Goal: Information Seeking & Learning: Learn about a topic

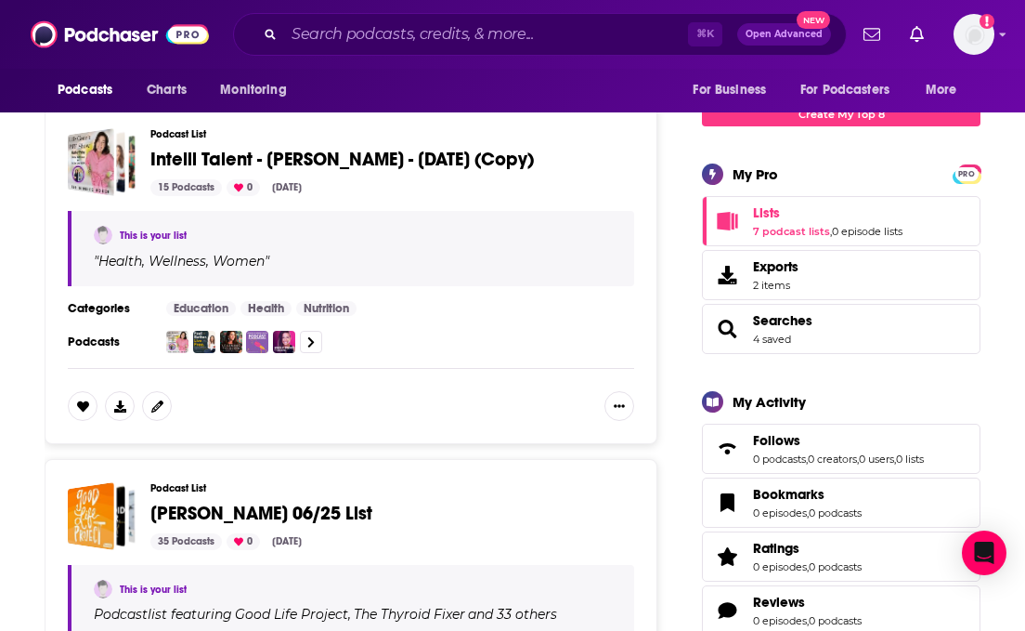
scroll to position [231, 0]
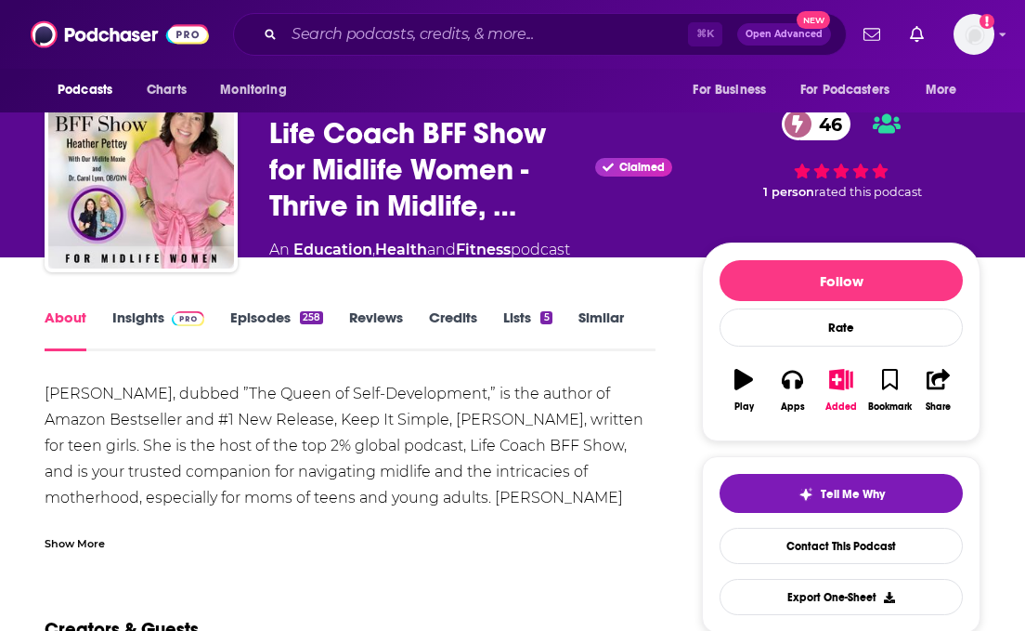
scroll to position [48, 0]
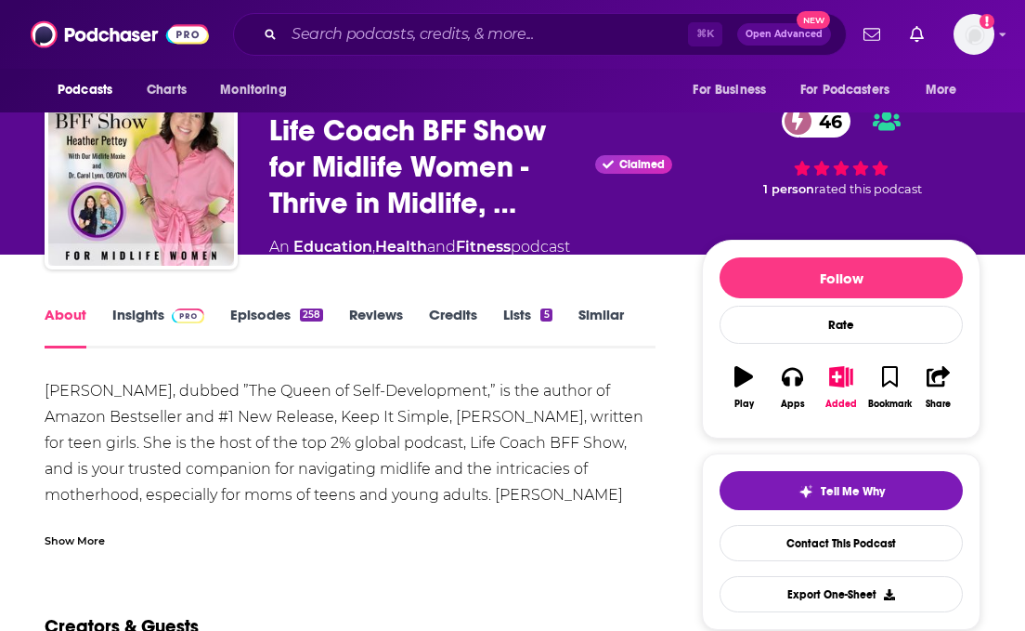
click at [90, 541] on div "Show More" at bounding box center [75, 539] width 60 height 18
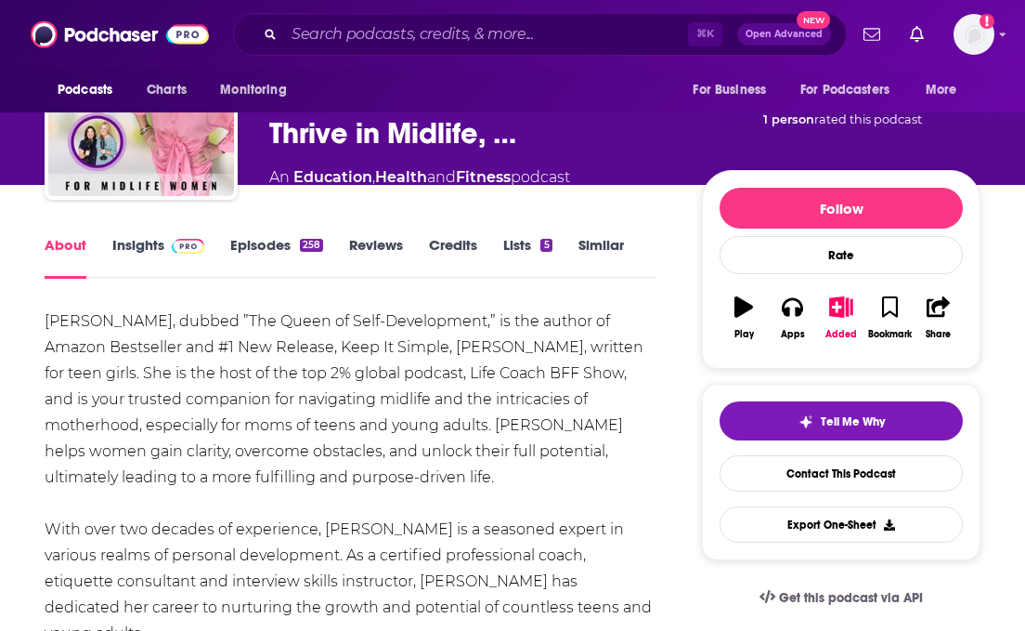
scroll to position [0, 0]
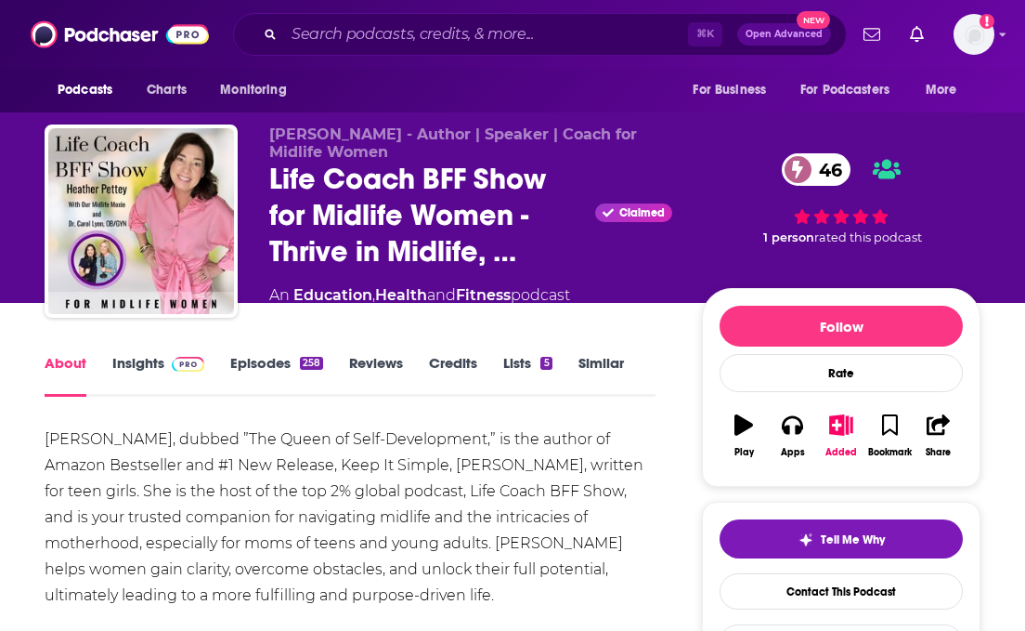
click at [265, 363] on link "Episodes 258" at bounding box center [276, 375] width 93 height 43
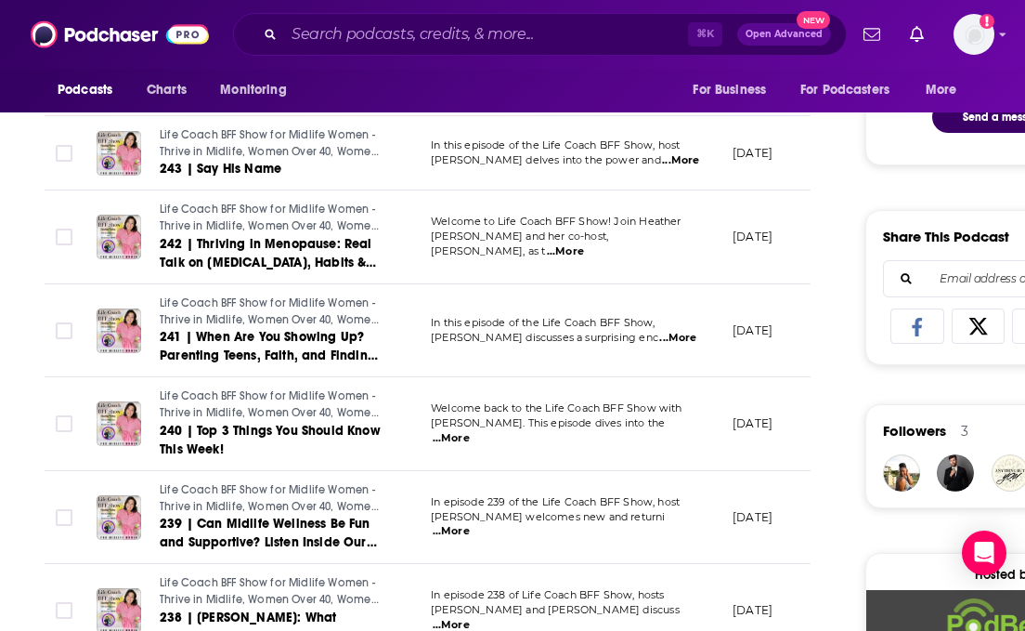
scroll to position [1026, 0]
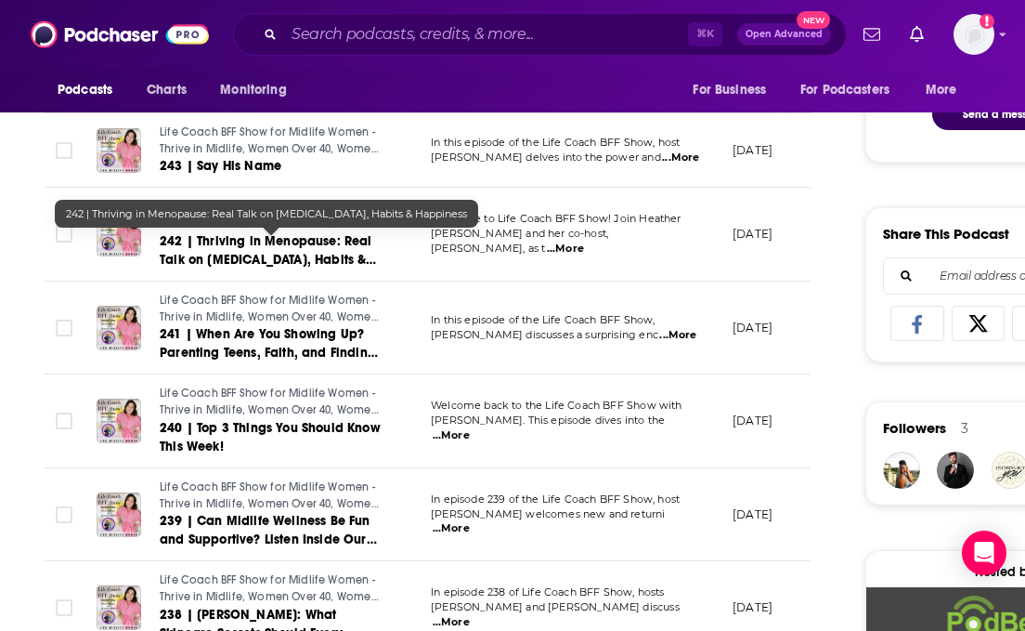
click at [243, 251] on link "242 | Thriving in Menopause: Real Talk on Hormone Therapy, Habits & Happiness" at bounding box center [271, 250] width 223 height 37
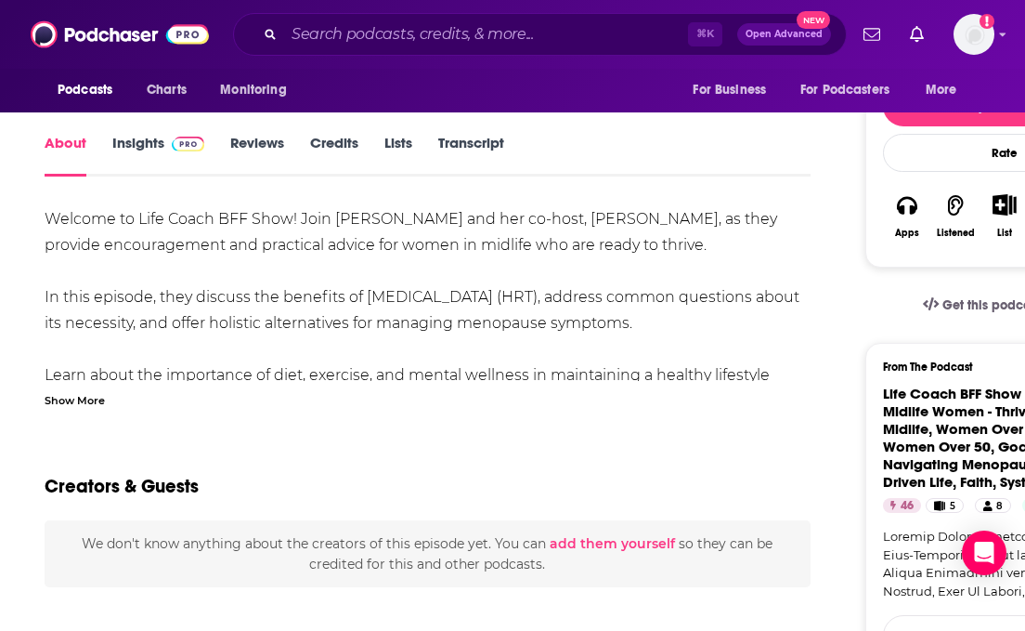
scroll to position [281, 0]
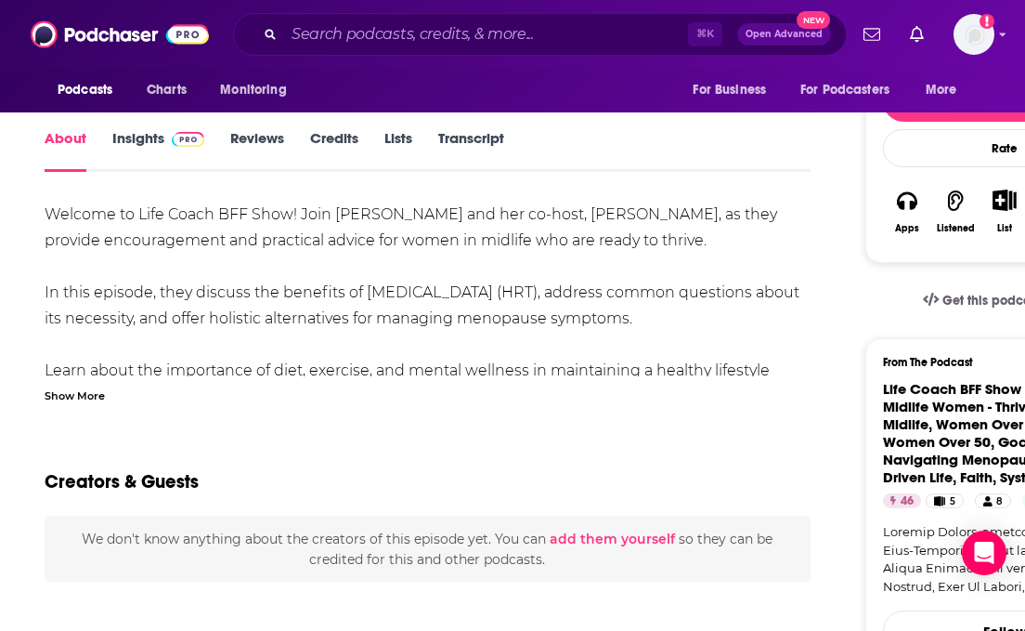
click at [96, 389] on div "Show More" at bounding box center [75, 394] width 60 height 18
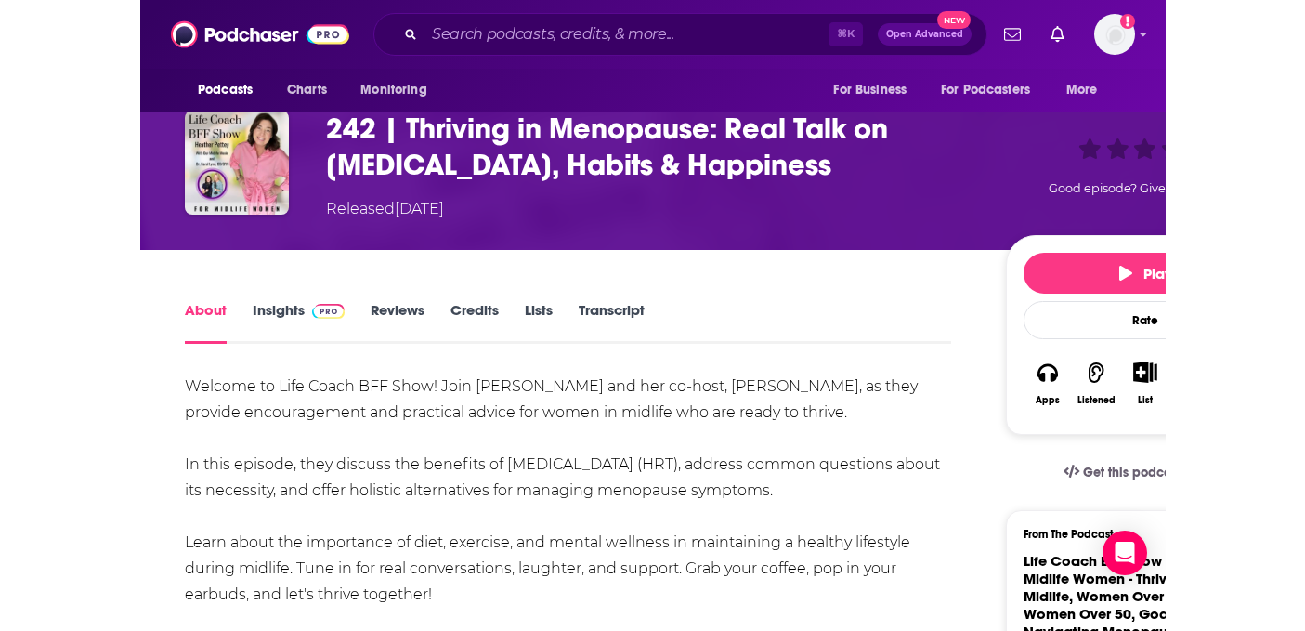
scroll to position [155, 0]
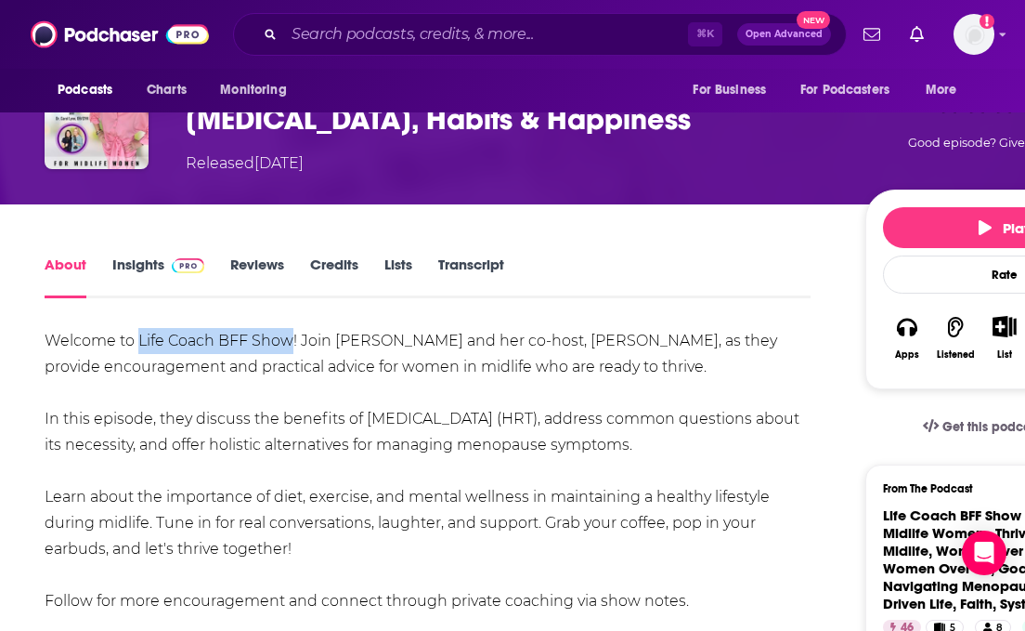
drag, startPoint x: 138, startPoint y: 344, endPoint x: 291, endPoint y: 338, distance: 152.4
copy div "Life Coach BFF Show"
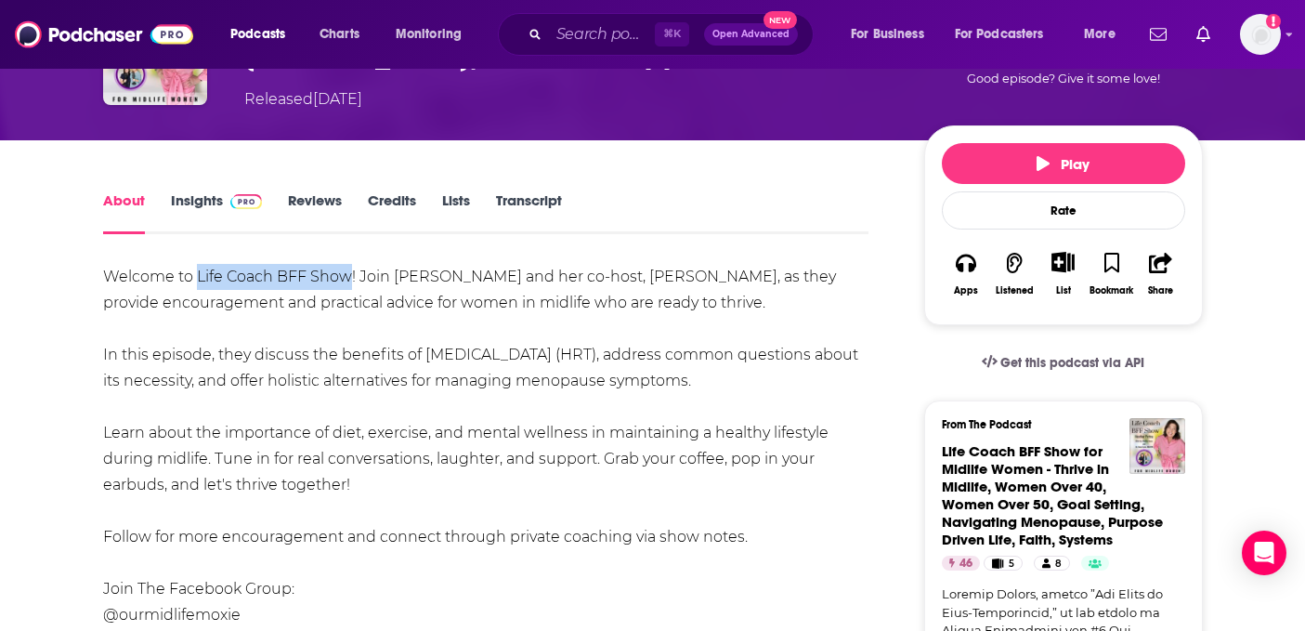
scroll to position [0, 0]
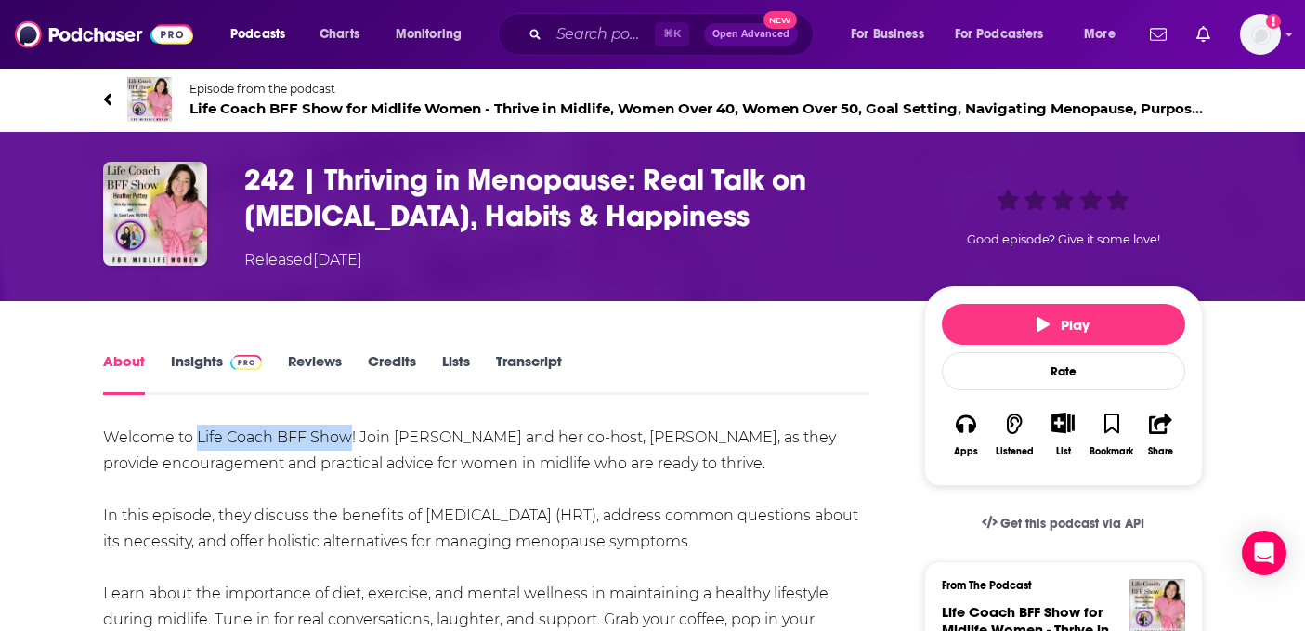
drag, startPoint x: 325, startPoint y: 180, endPoint x: 801, endPoint y: 220, distance: 477.2
click at [801, 220] on h1 "242 | Thriving in Menopause: Real Talk on Hormone Therapy, Habits & Happiness" at bounding box center [569, 198] width 650 height 72
copy h1 "Thriving in Menopause: Real Talk on Hormone Therapy, Habits & Happiness"
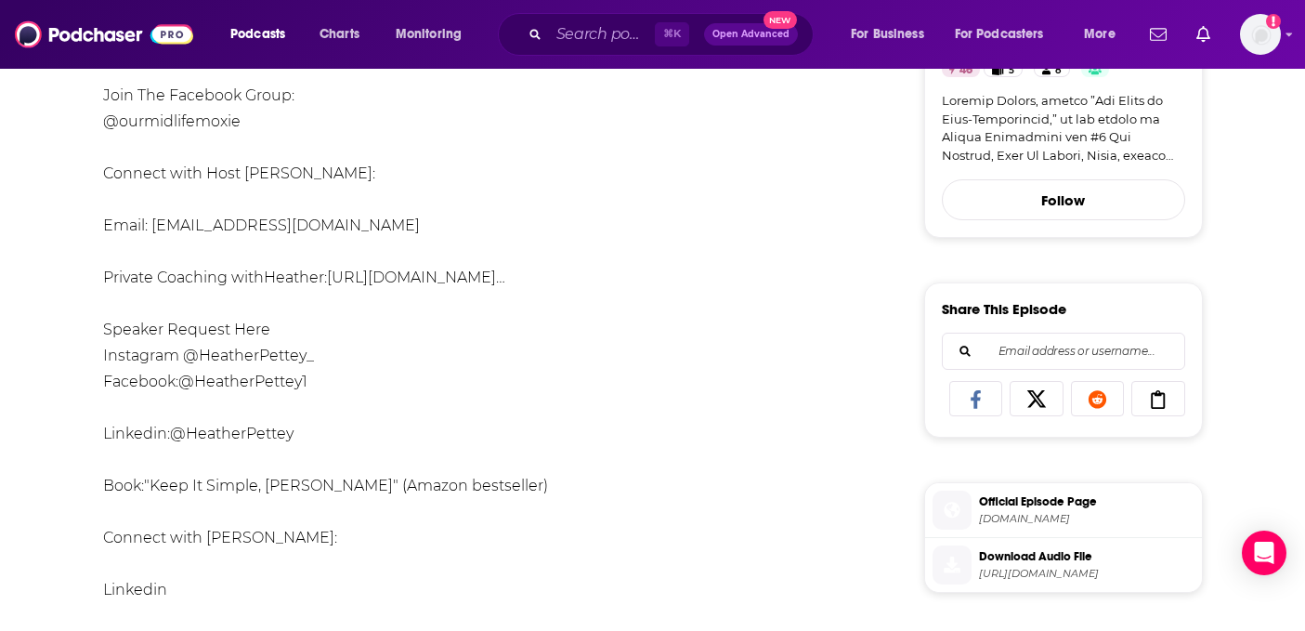
scroll to position [657, 0]
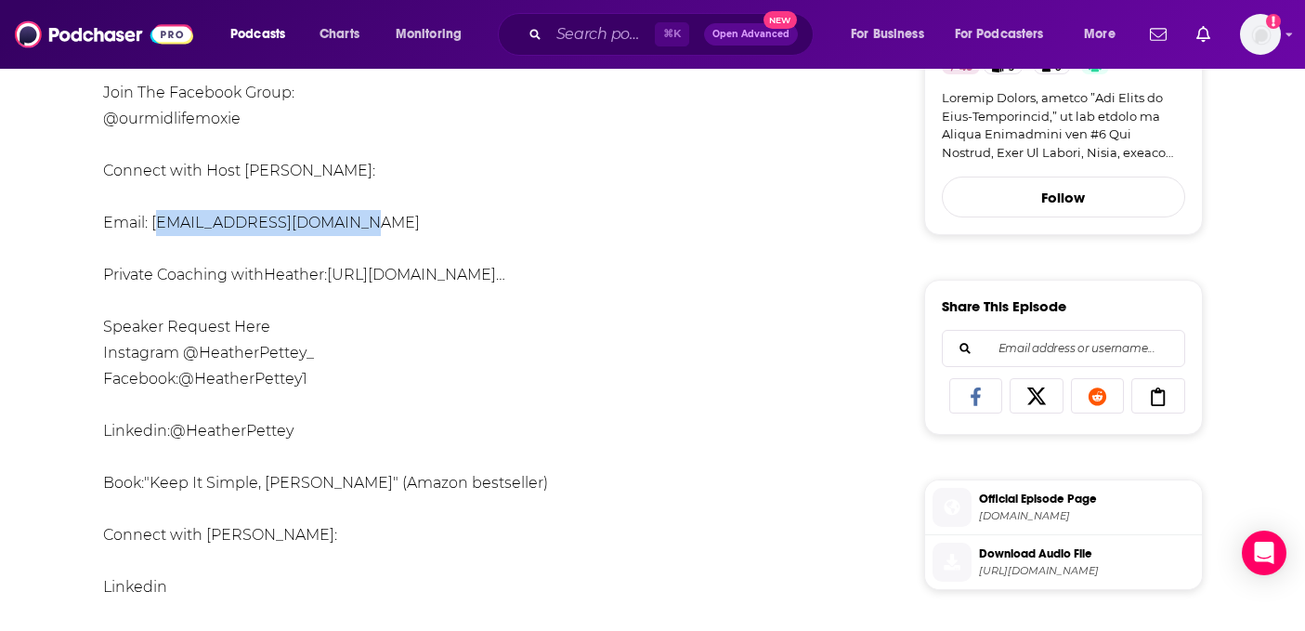
drag, startPoint x: 386, startPoint y: 228, endPoint x: 153, endPoint y: 226, distance: 233.1
click at [153, 226] on div "Welcome to Life Coach BFF Show! Join Heather Pettey and her co-host, Dr. Carol …" at bounding box center [486, 431] width 766 height 1326
copy div "hpetteyoffice@gmail.com"
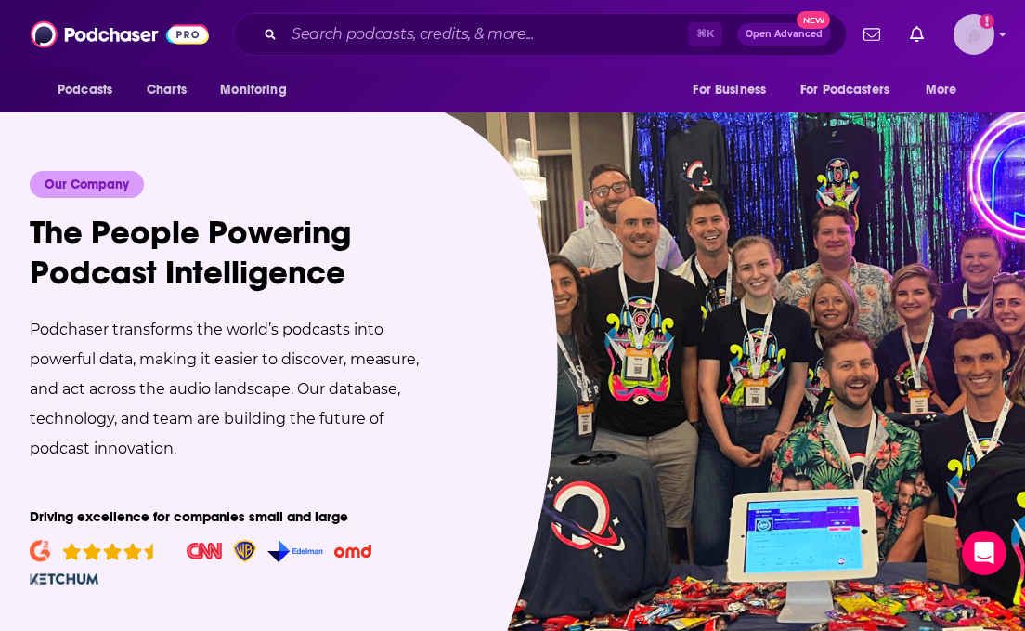
click at [979, 41] on img "Logged in as experts" at bounding box center [974, 34] width 41 height 41
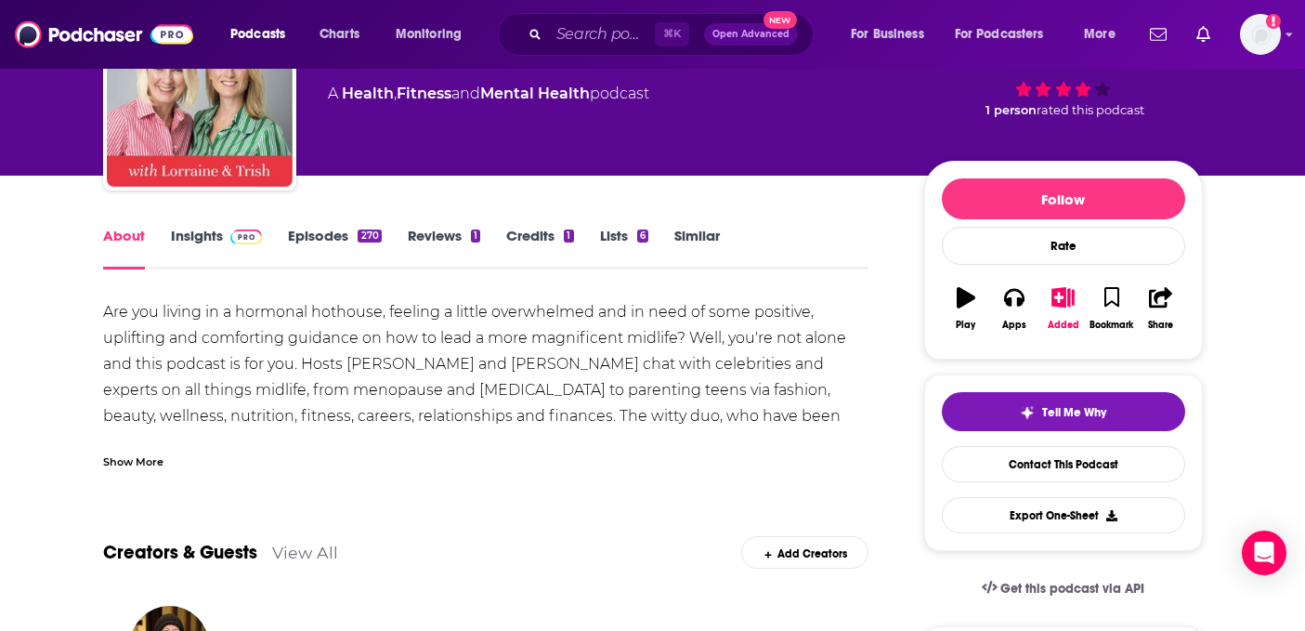
scroll to position [129, 0]
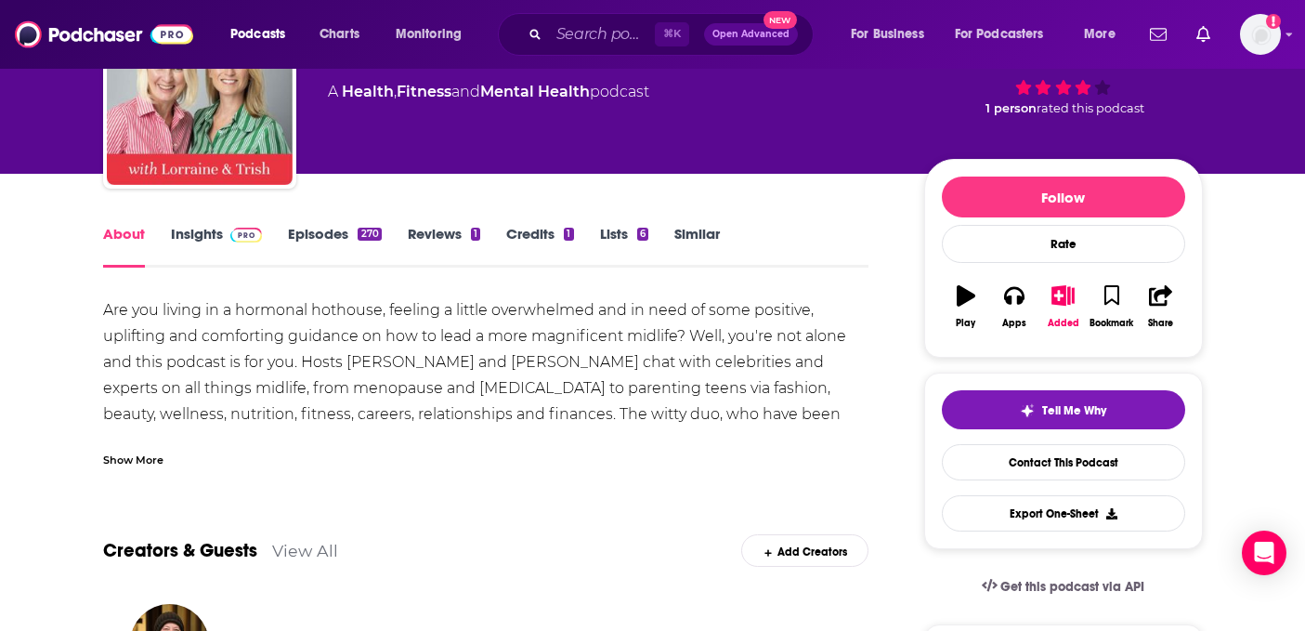
click at [128, 453] on div "Show More" at bounding box center [133, 459] width 60 height 18
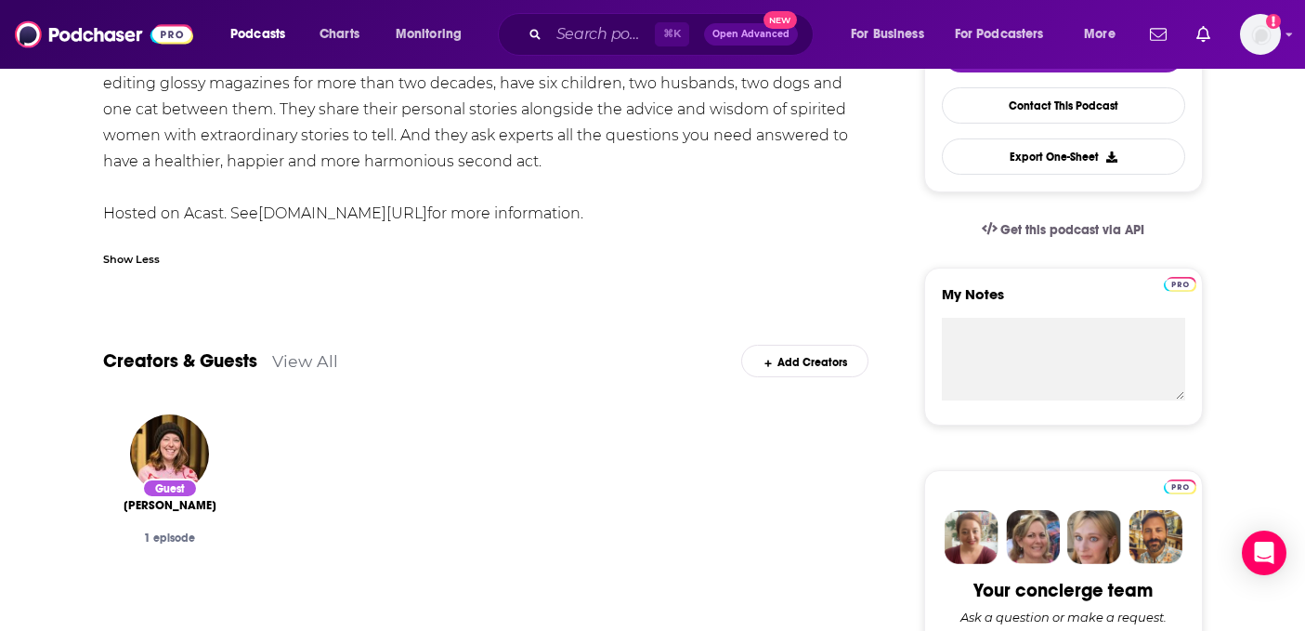
scroll to position [488, 0]
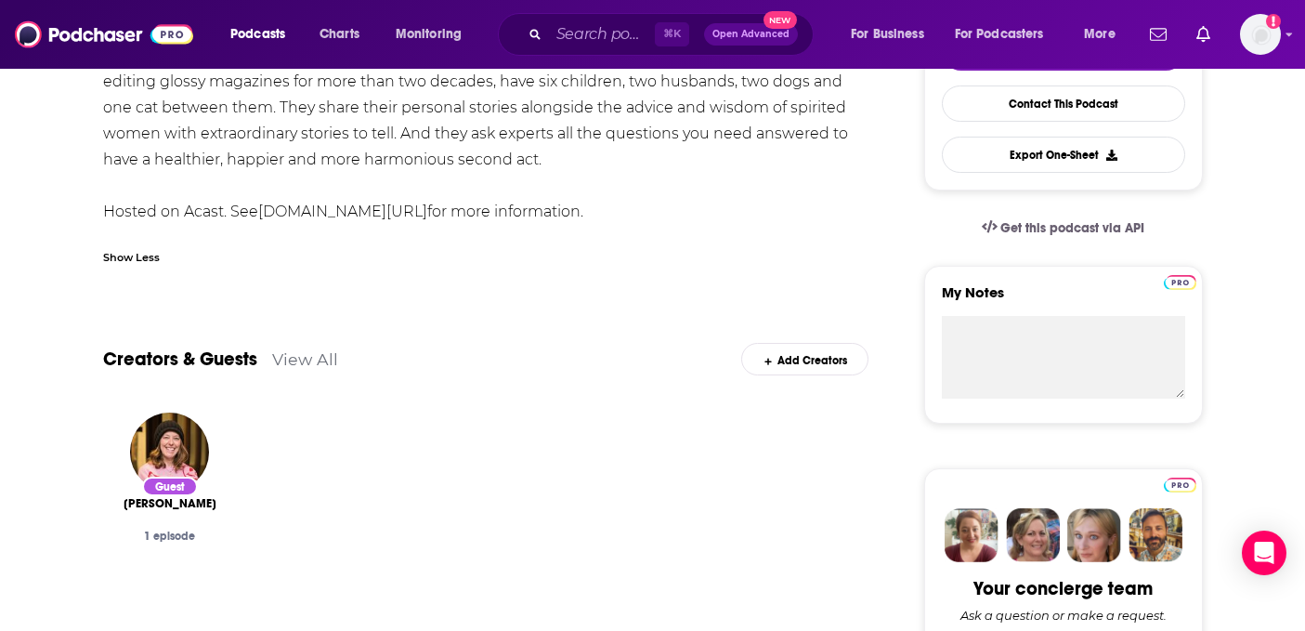
click at [308, 218] on link "acast.com/privacy" at bounding box center [342, 211] width 169 height 18
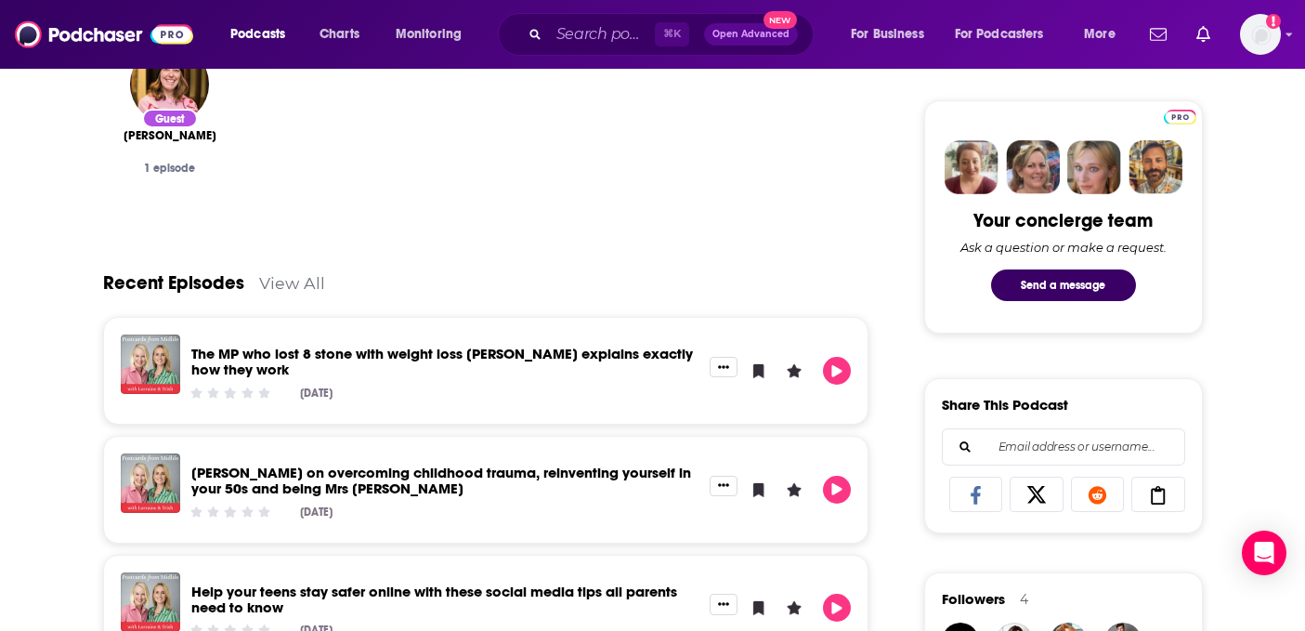
scroll to position [857, 0]
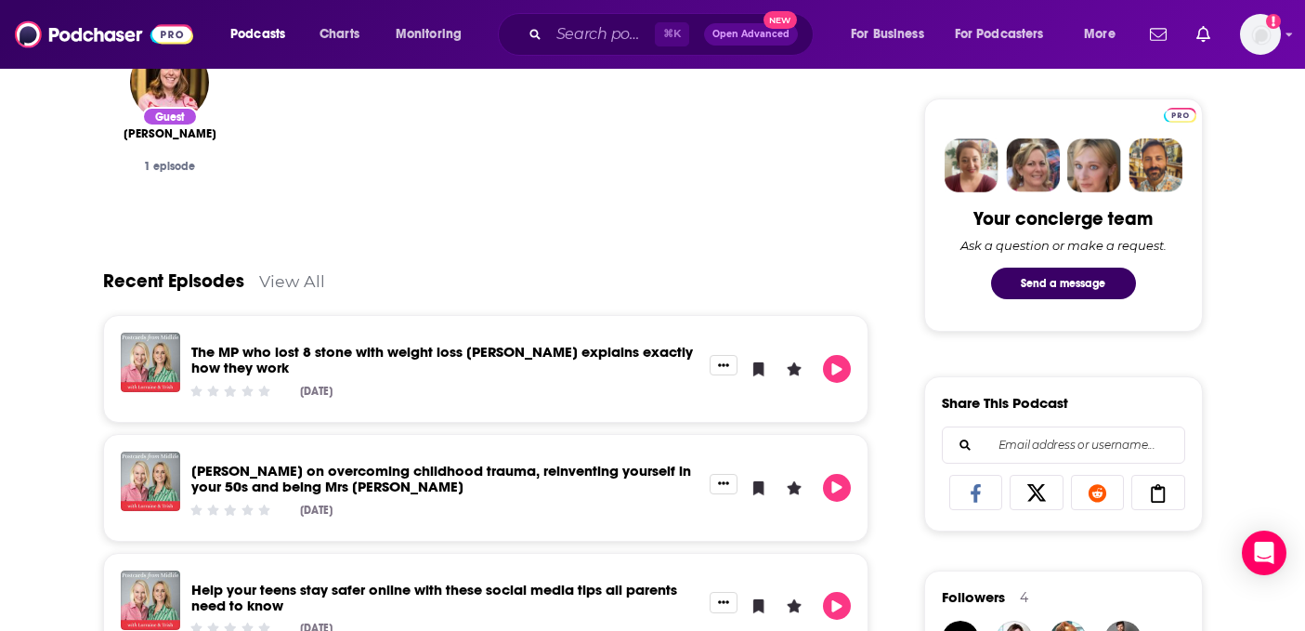
click at [308, 280] on link "View All" at bounding box center [292, 281] width 66 height 20
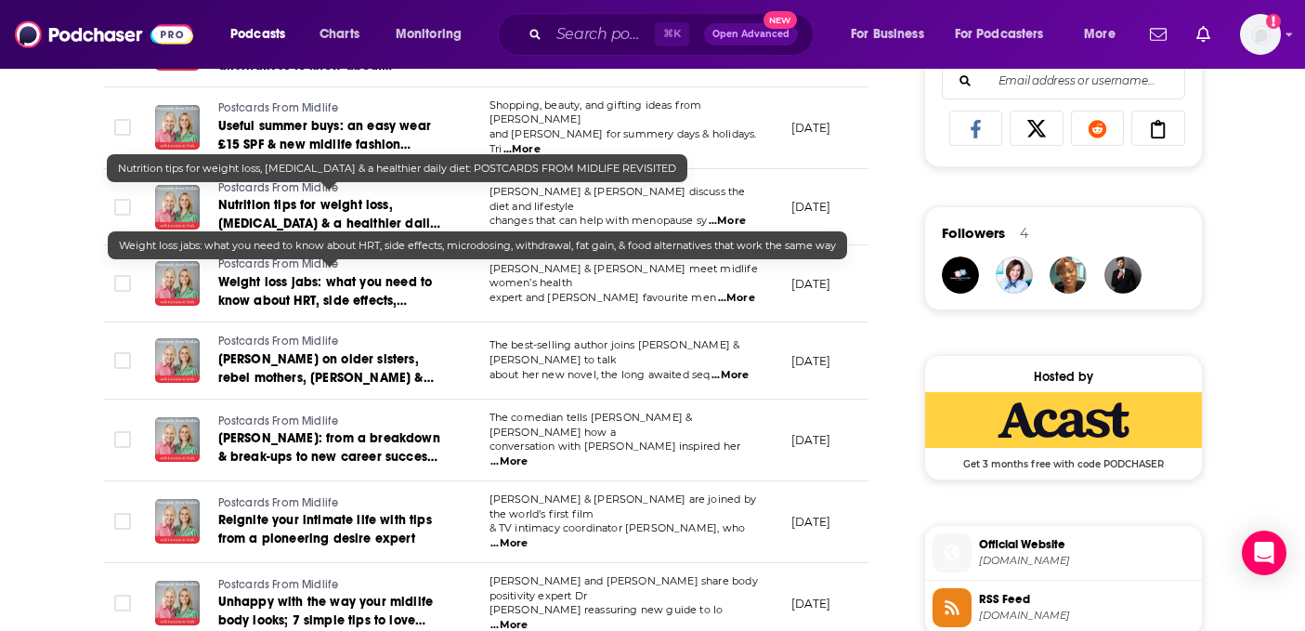
scroll to position [1170, 0]
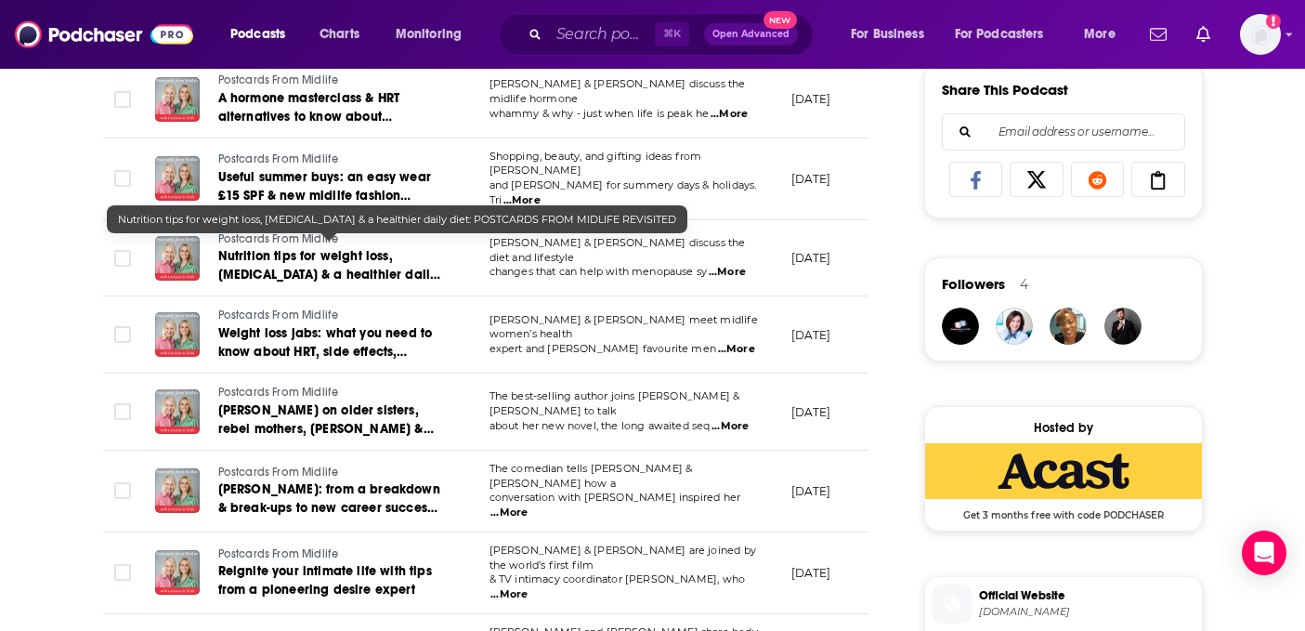
click at [284, 248] on span "Nutrition tips for weight loss, perimenopause & a healthier daily diet: POSTCAR…" at bounding box center [329, 284] width 223 height 72
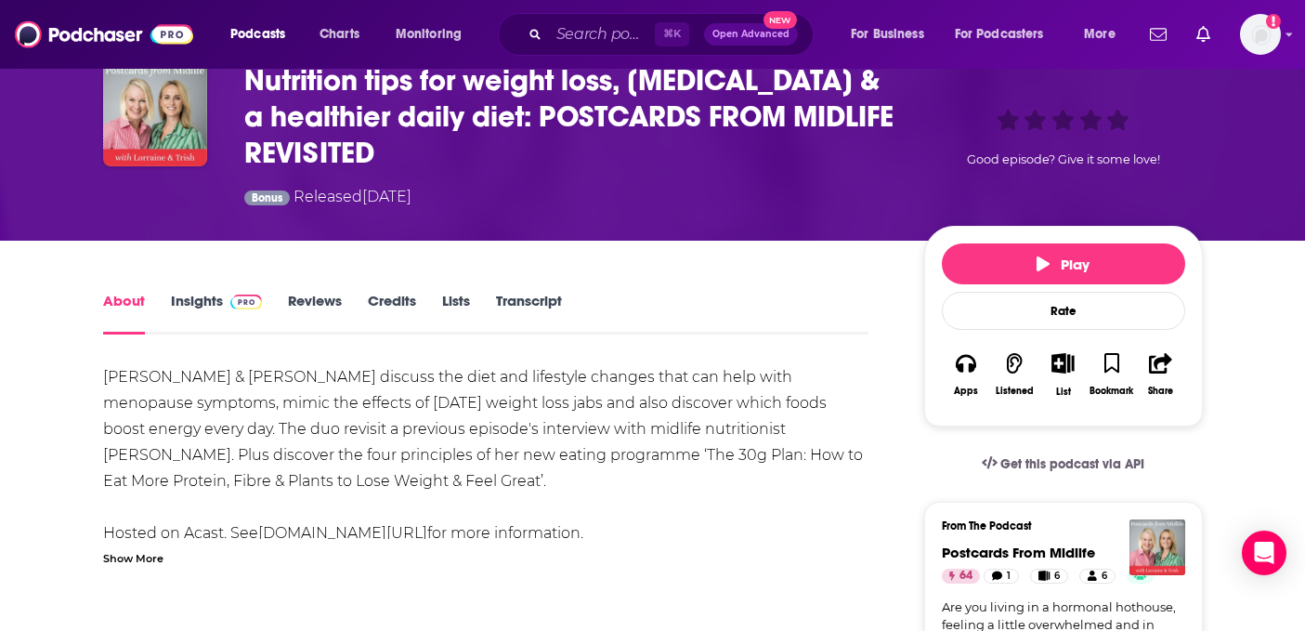
scroll to position [59, 0]
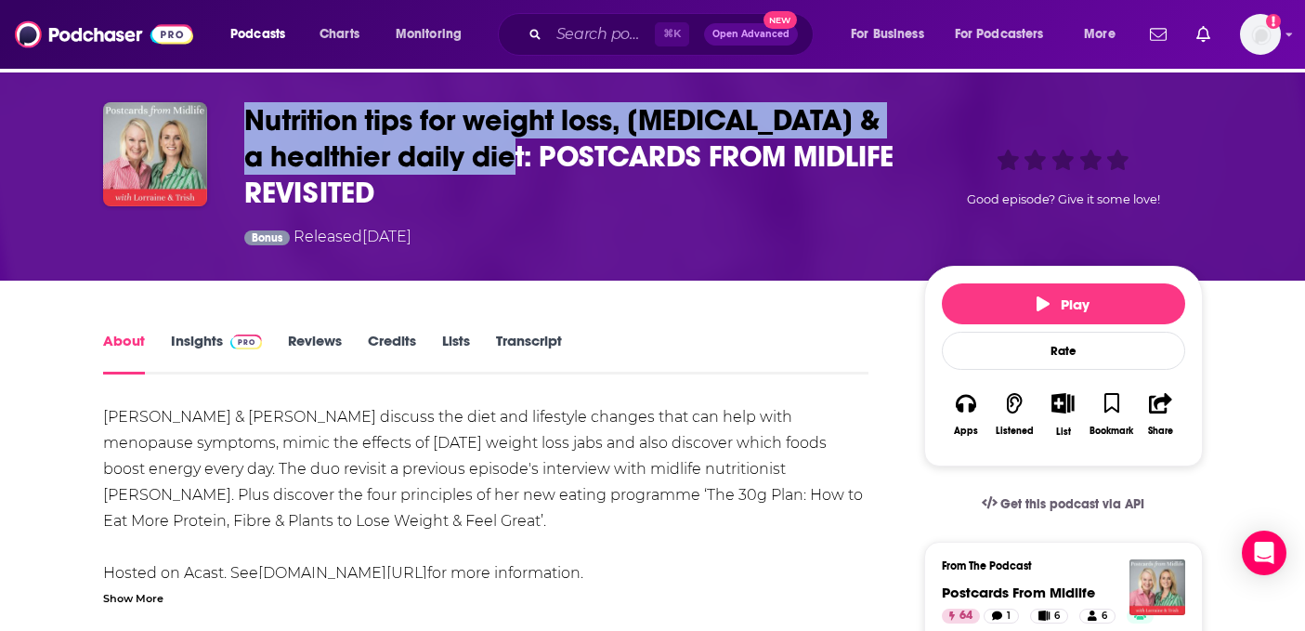
drag, startPoint x: 242, startPoint y: 122, endPoint x: 525, endPoint y: 163, distance: 285.3
click at [525, 163] on div "Nutrition tips for weight loss, perimenopause & a healthier daily diet: POSTCAR…" at bounding box center [653, 176] width 1100 height 149
copy h1 "Nutrition tips for weight loss, perimenopause & a healthier daily diet"
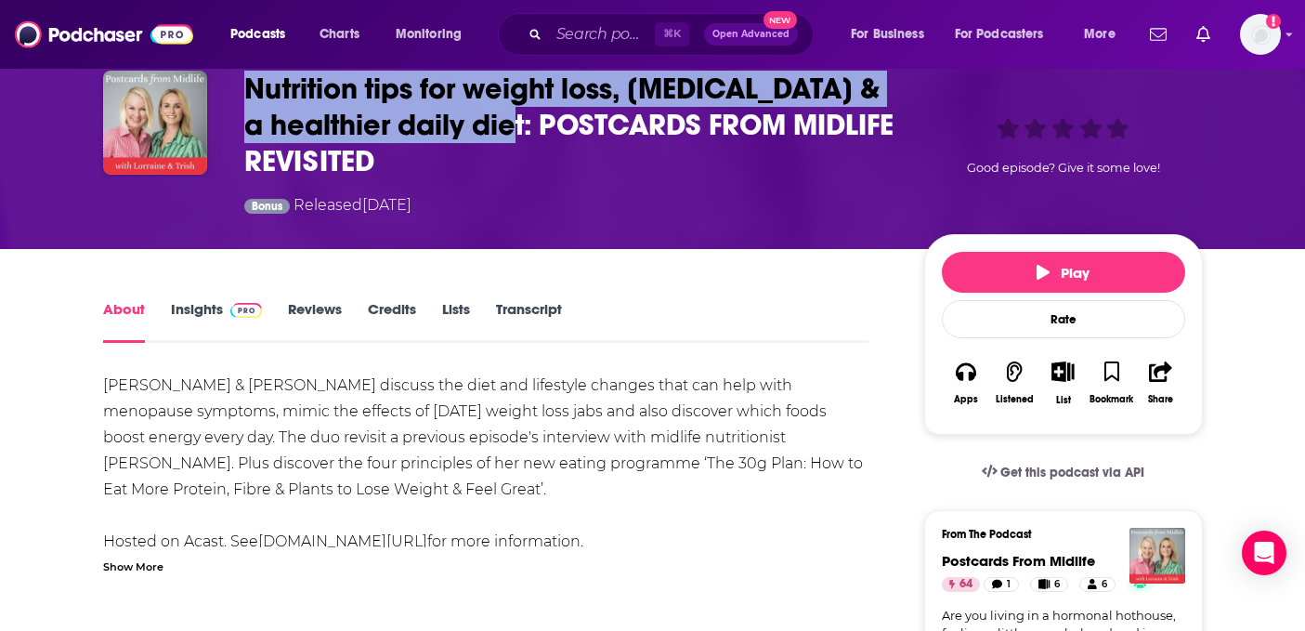
scroll to position [0, 0]
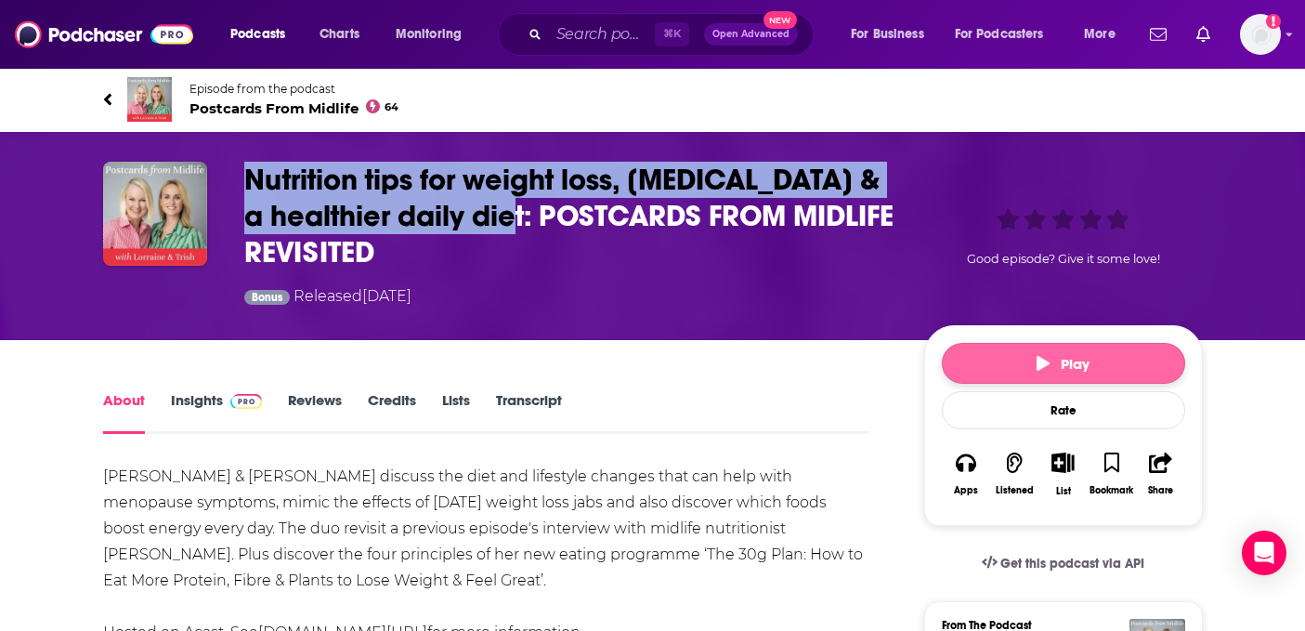
click at [986, 359] on button "Play" at bounding box center [1063, 363] width 243 height 41
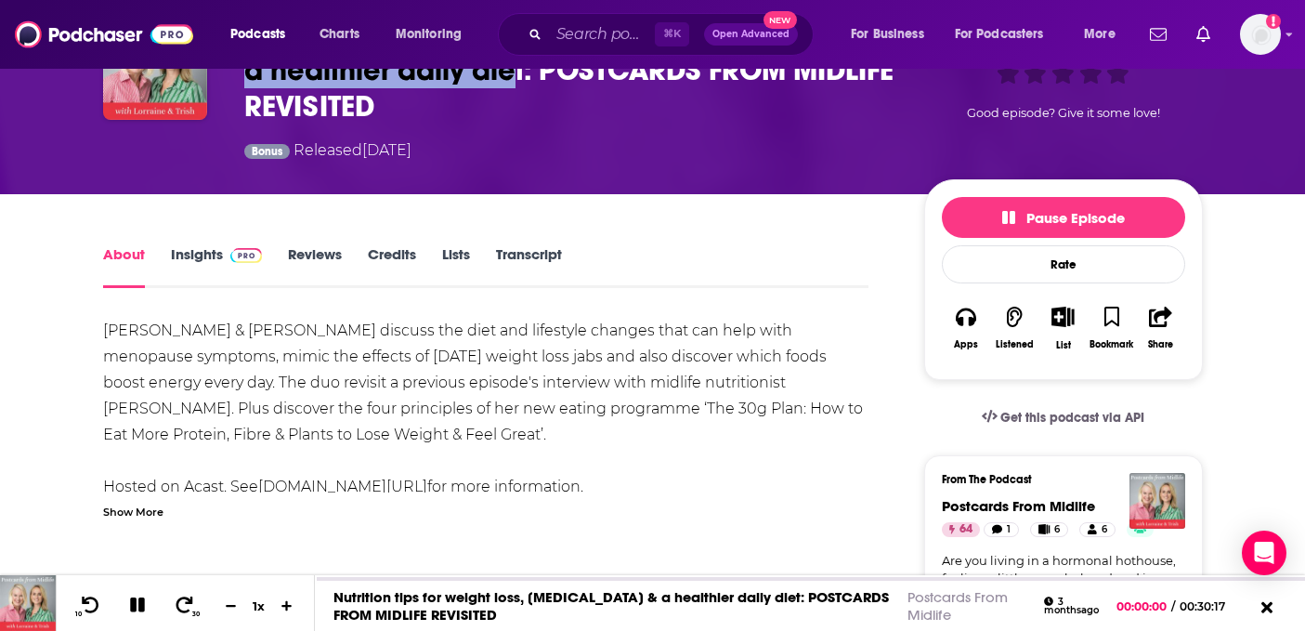
scroll to position [147, 0]
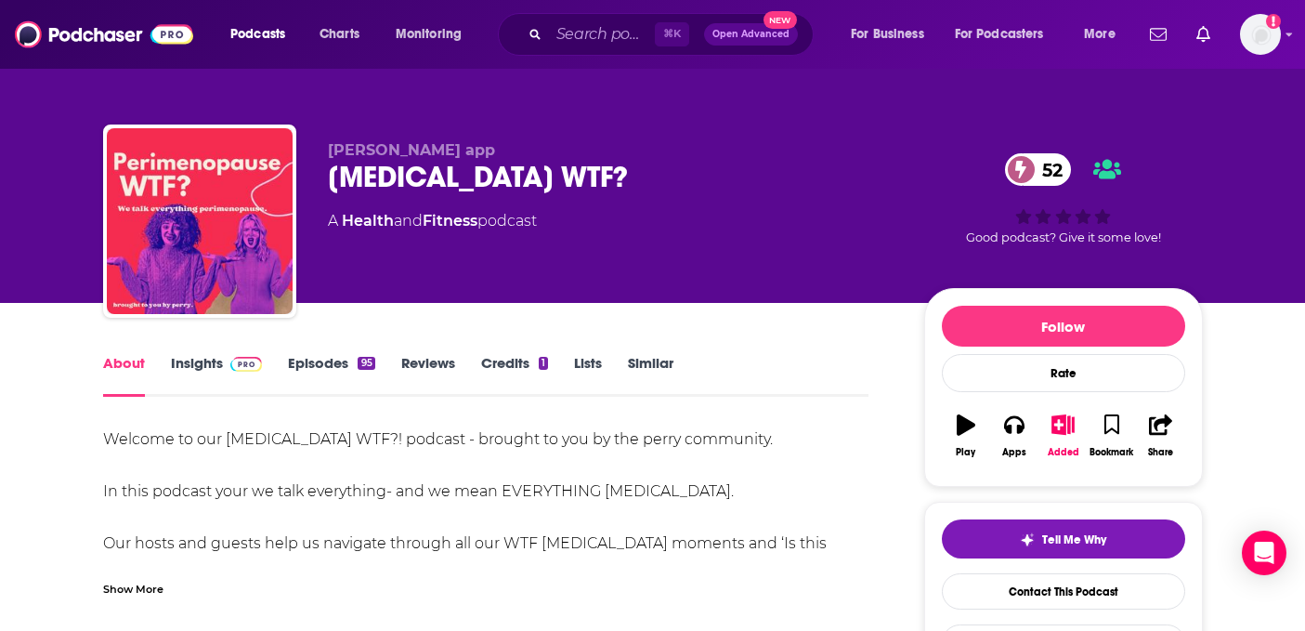
click at [336, 363] on link "Episodes 95" at bounding box center [331, 375] width 86 height 43
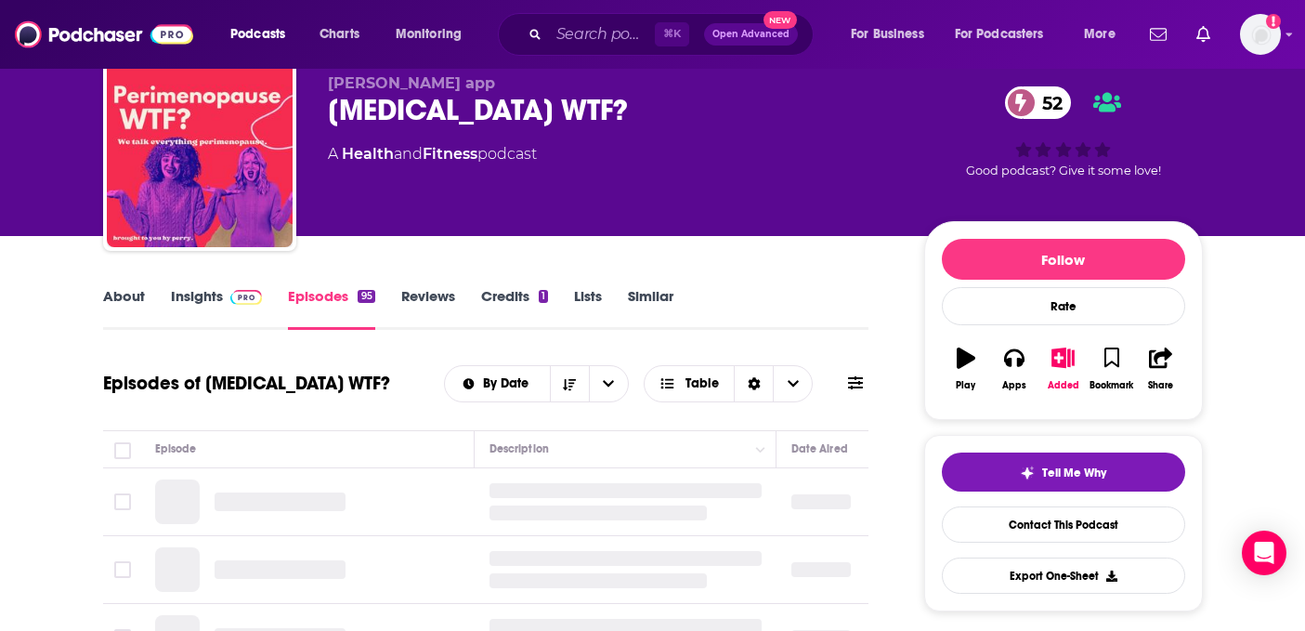
scroll to position [163, 0]
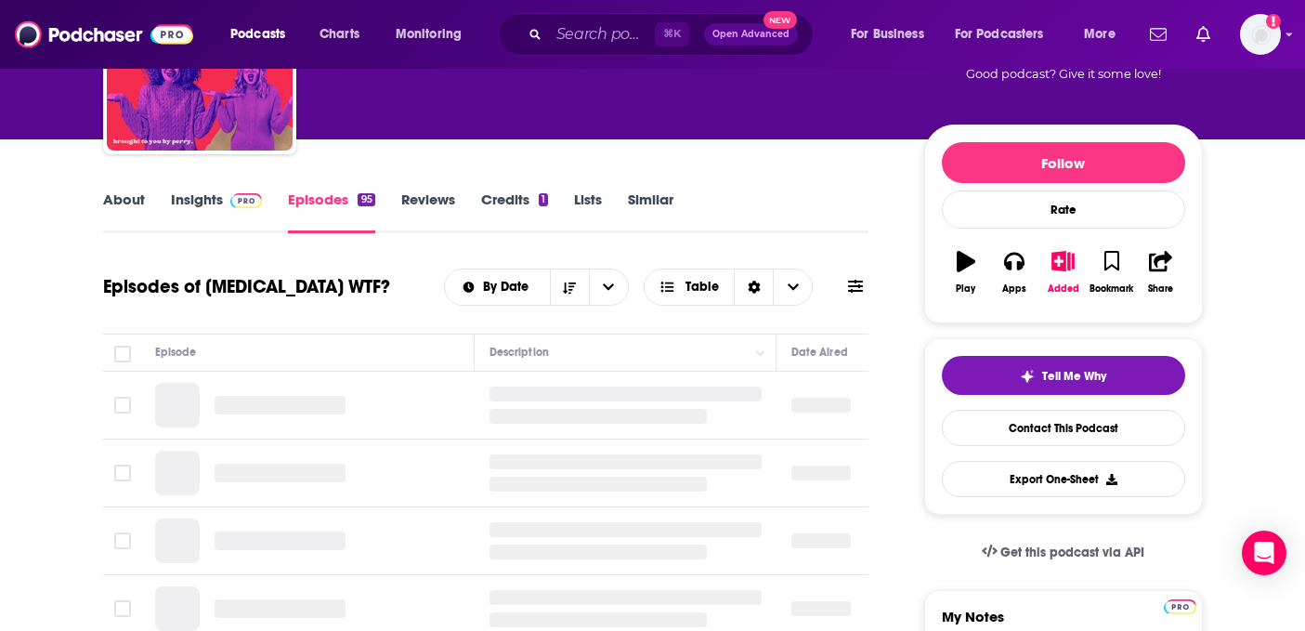
click at [137, 197] on link "About" at bounding box center [124, 211] width 42 height 43
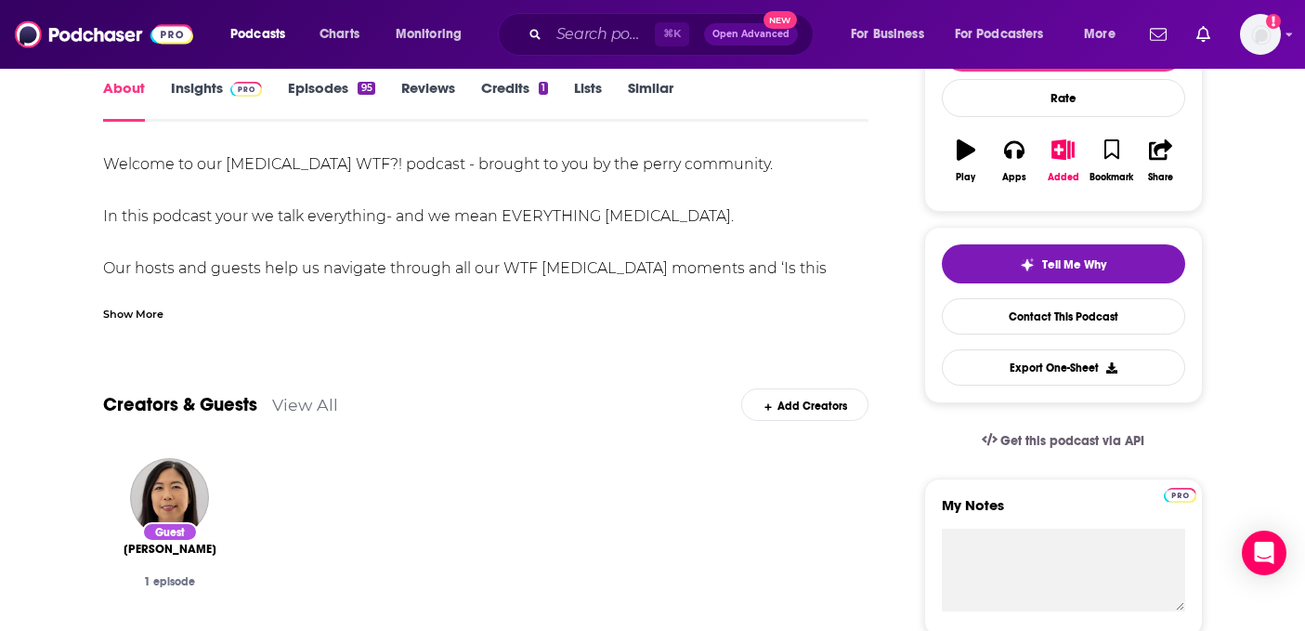
scroll to position [279, 0]
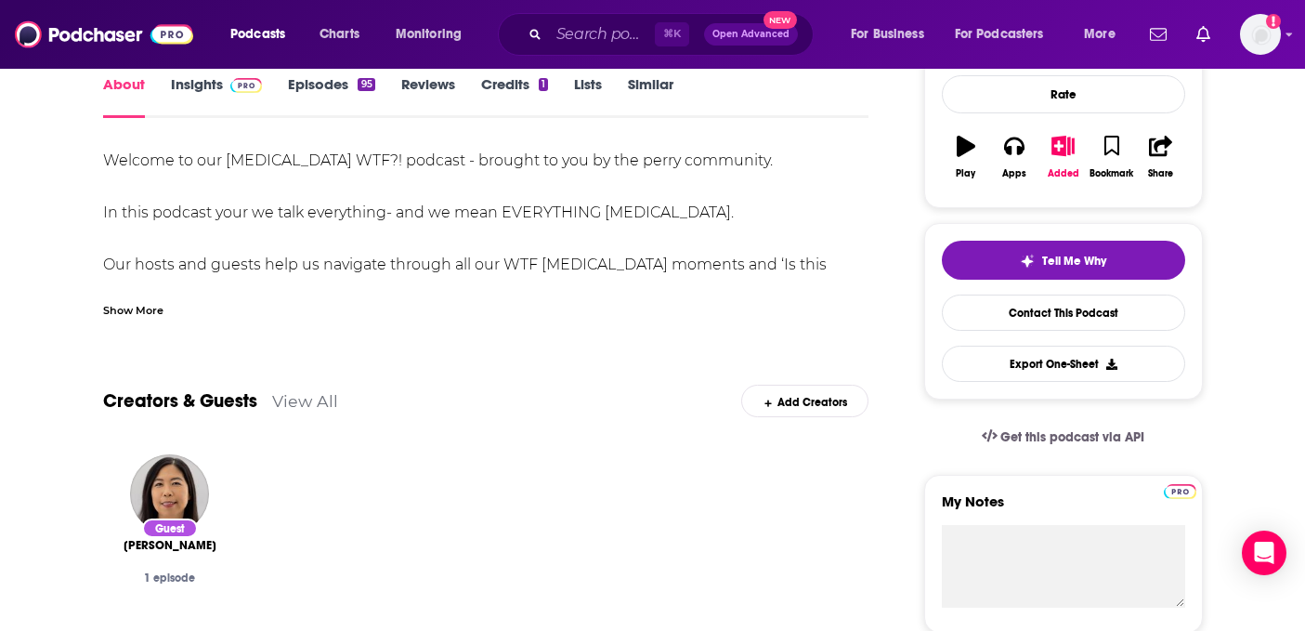
click at [124, 316] on div "Show More" at bounding box center [133, 309] width 60 height 18
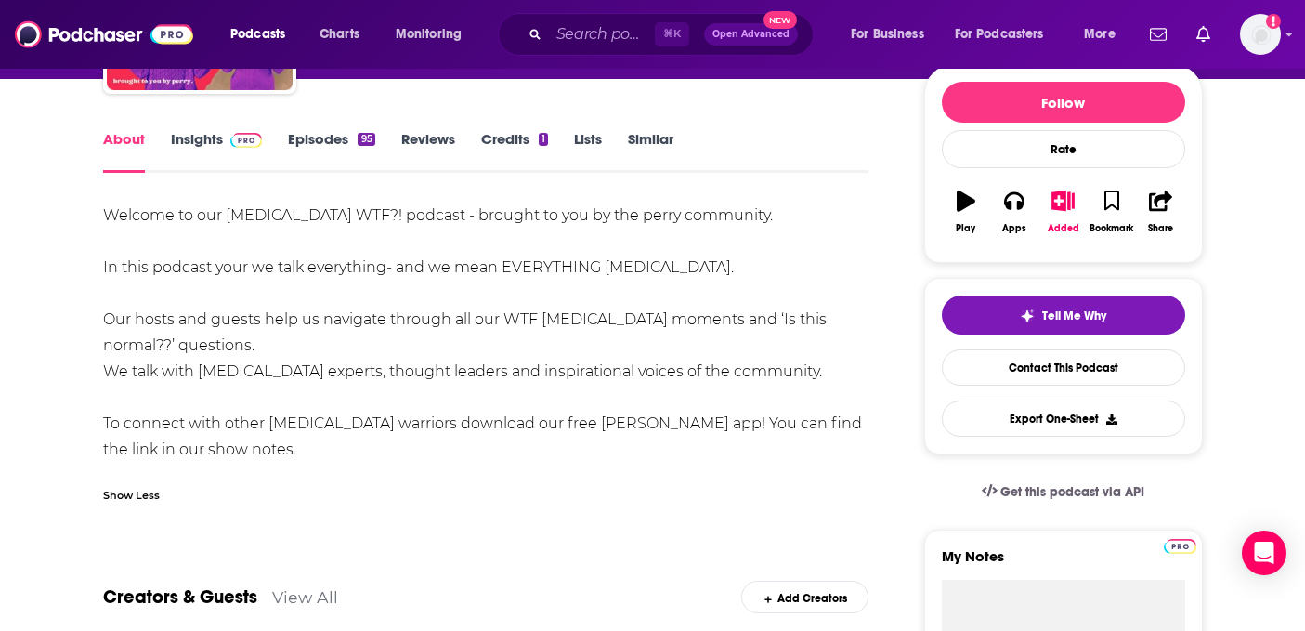
scroll to position [145, 0]
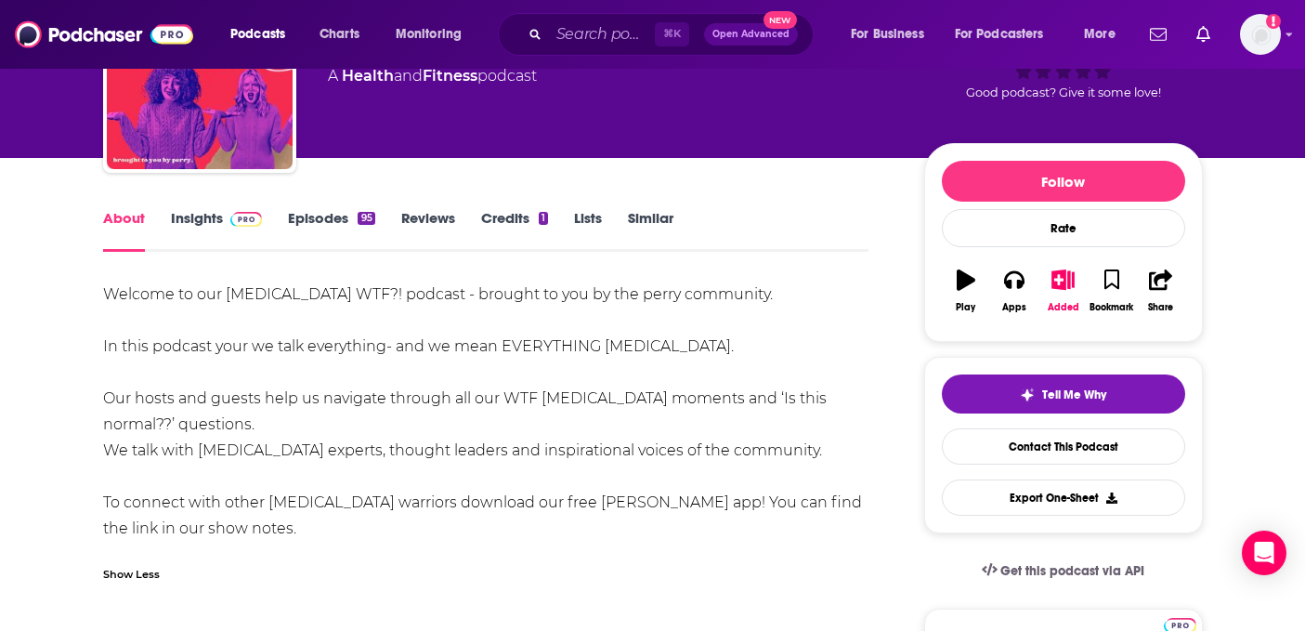
click at [326, 218] on link "Episodes 95" at bounding box center [331, 230] width 86 height 43
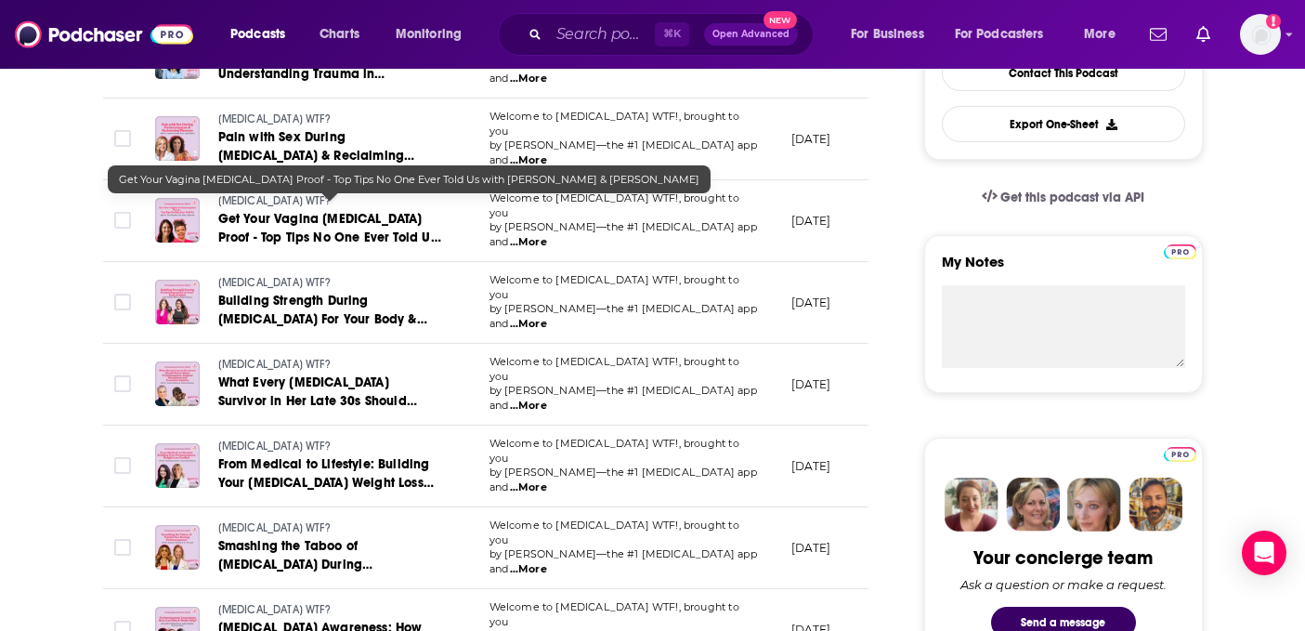
scroll to position [521, 0]
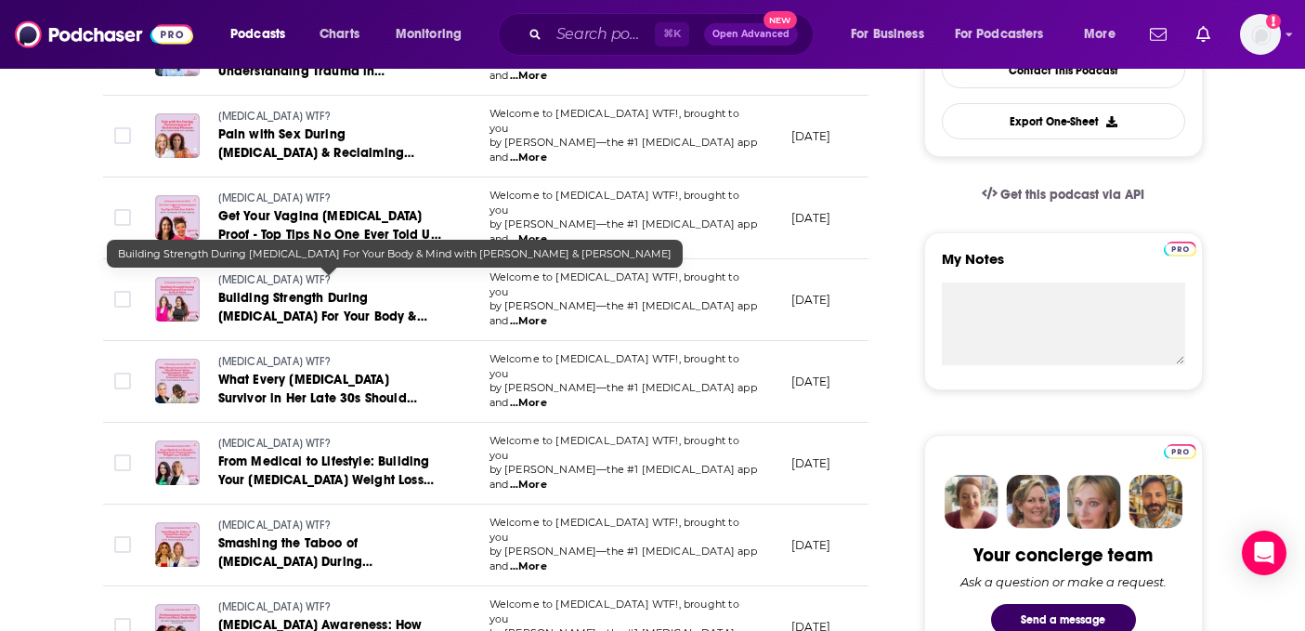
click at [304, 290] on span "Building Strength During Perimenopause For Your Body & Mind with Amanda Thebe &…" at bounding box center [322, 326] width 209 height 72
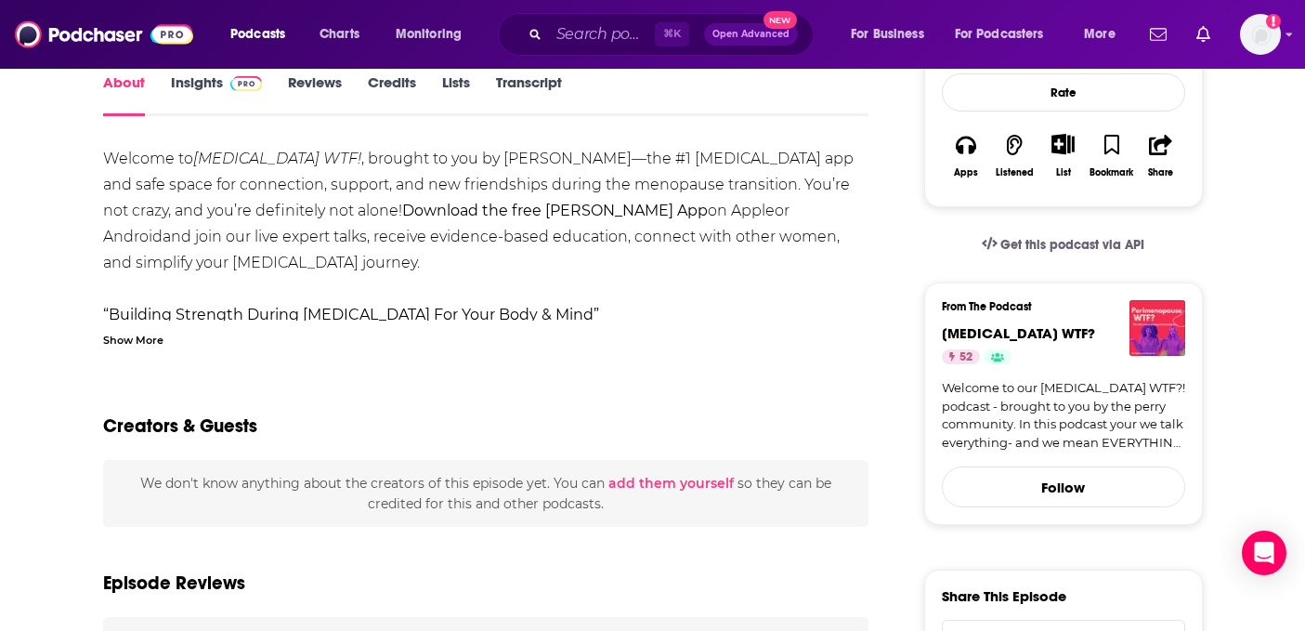
scroll to position [324, 0]
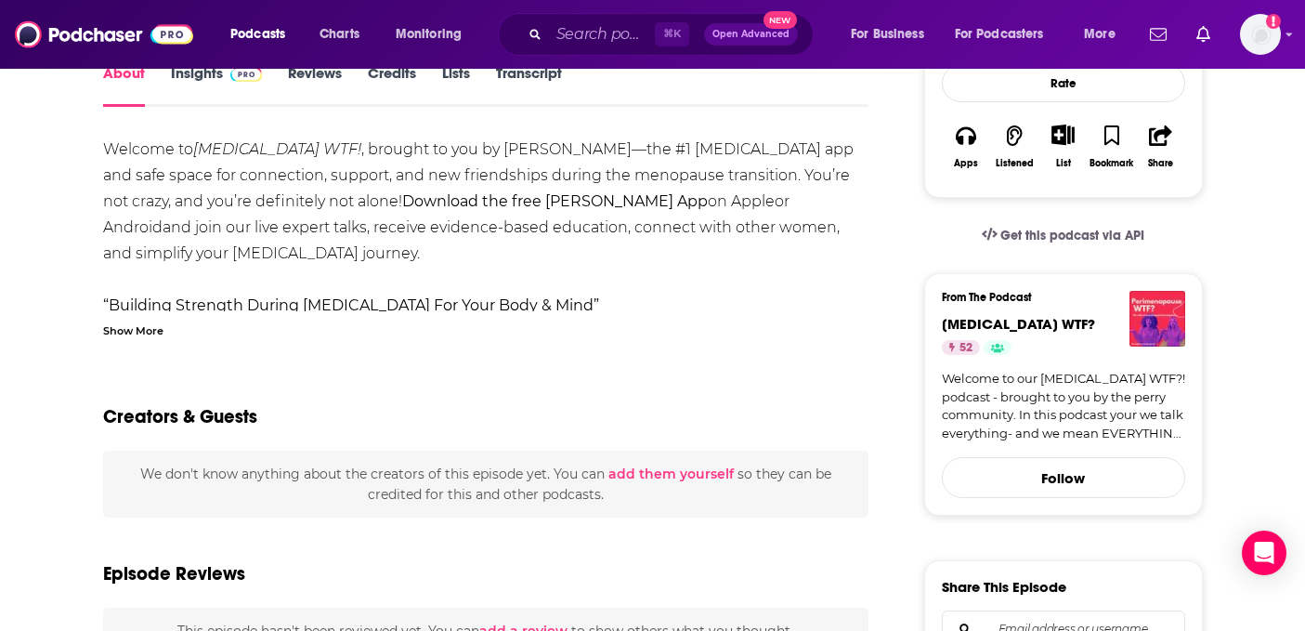
click at [141, 333] on div "Show More" at bounding box center [133, 329] width 60 height 18
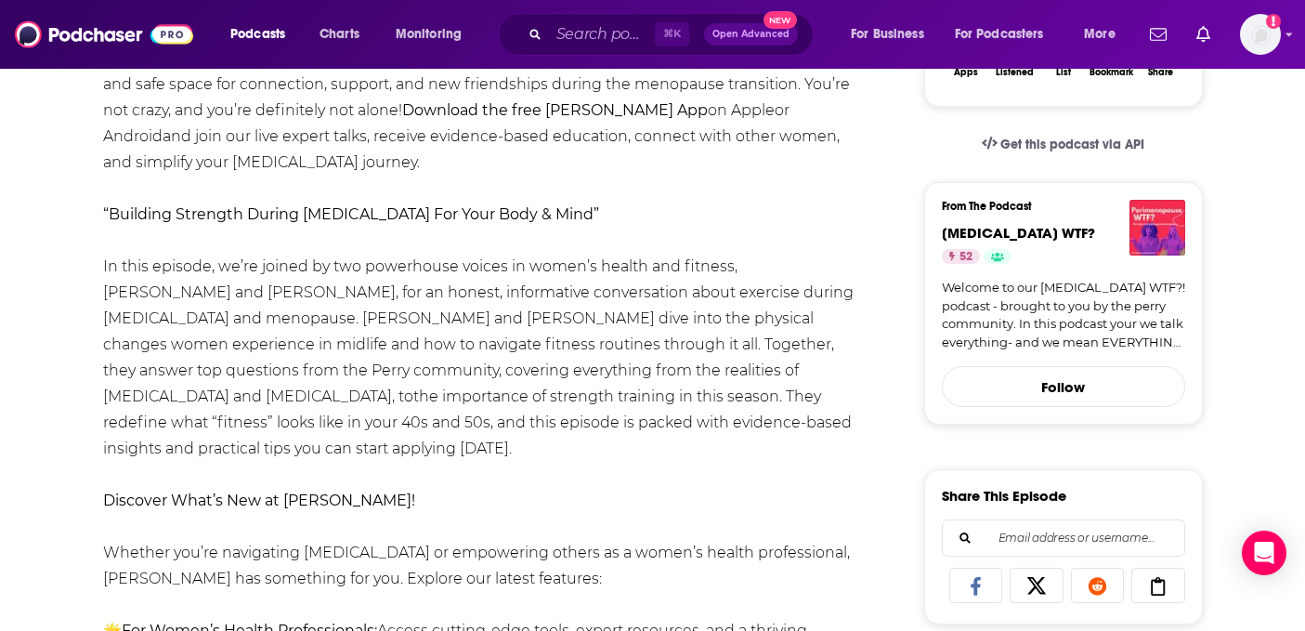
scroll to position [419, 0]
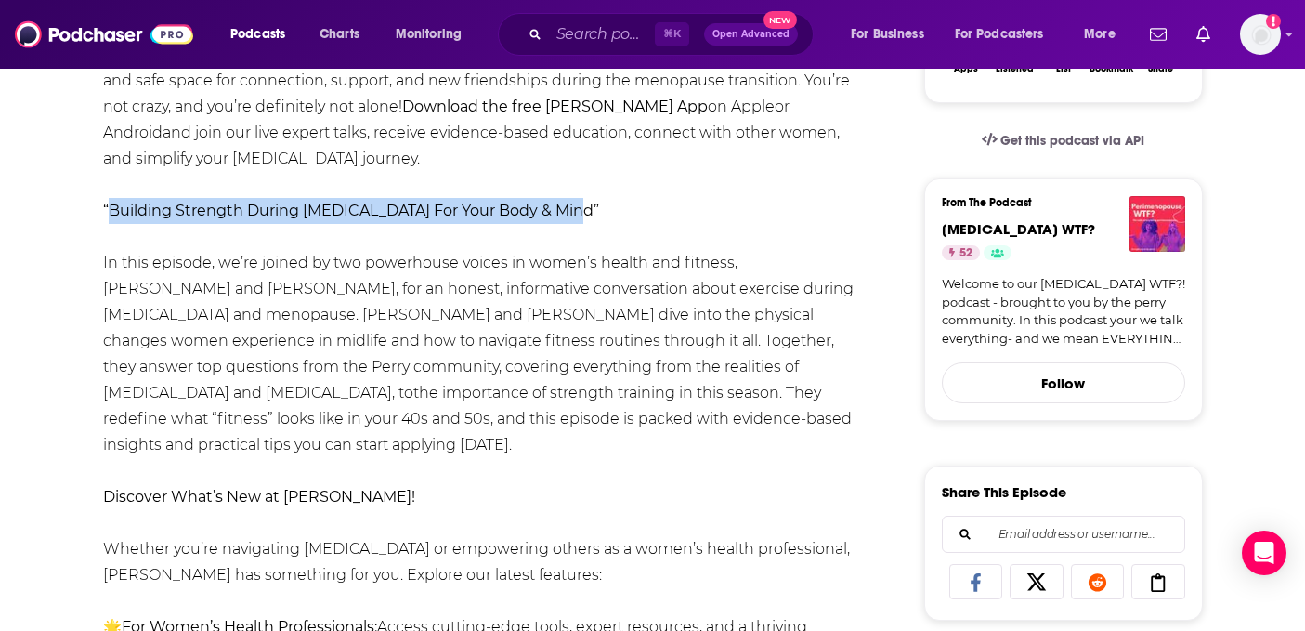
drag, startPoint x: 111, startPoint y: 212, endPoint x: 583, endPoint y: 215, distance: 471.8
click at [583, 215] on strong "“Building Strength During Perimenopause For Your Body & Mind”" at bounding box center [351, 211] width 496 height 18
copy strong "Building Strength During Perimenopause For Your Body & Mind"
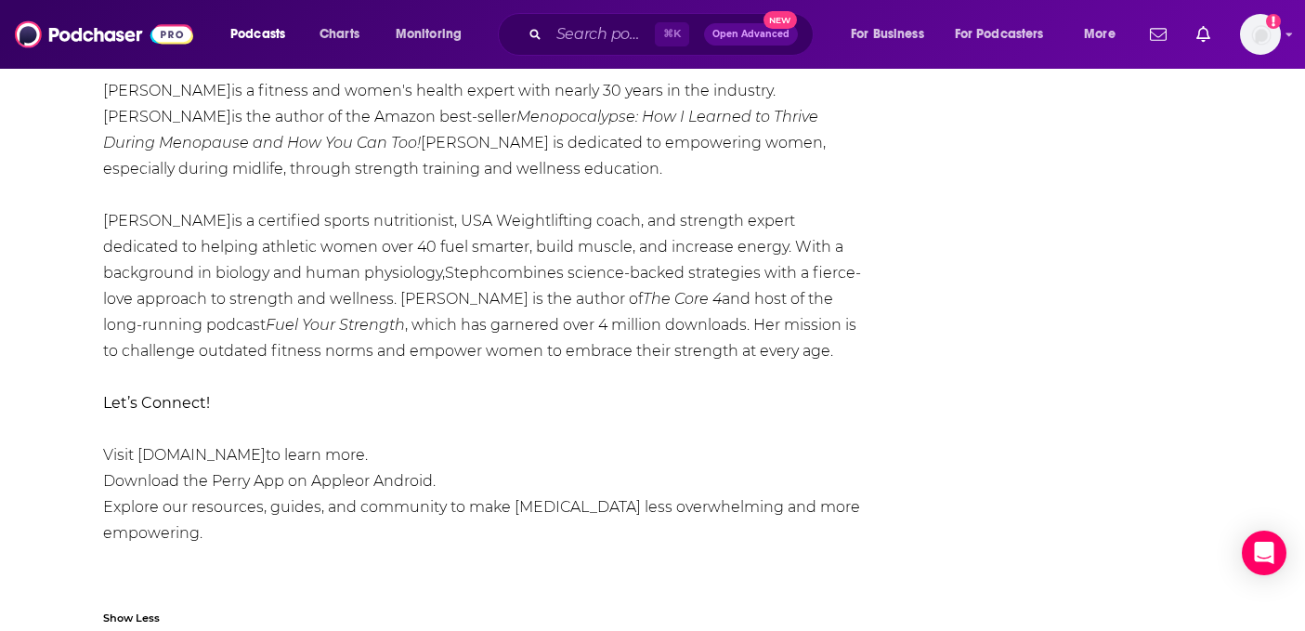
scroll to position [1784, 0]
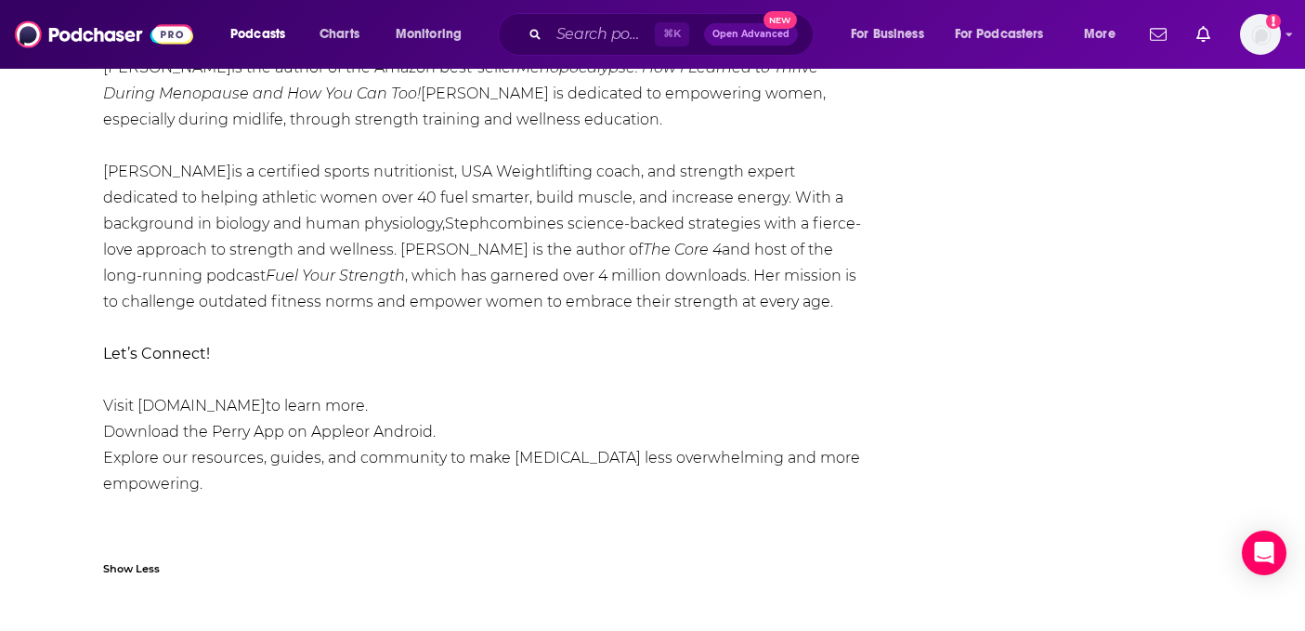
click at [220, 397] on span "www.heyperry.com" at bounding box center [201, 406] width 128 height 18
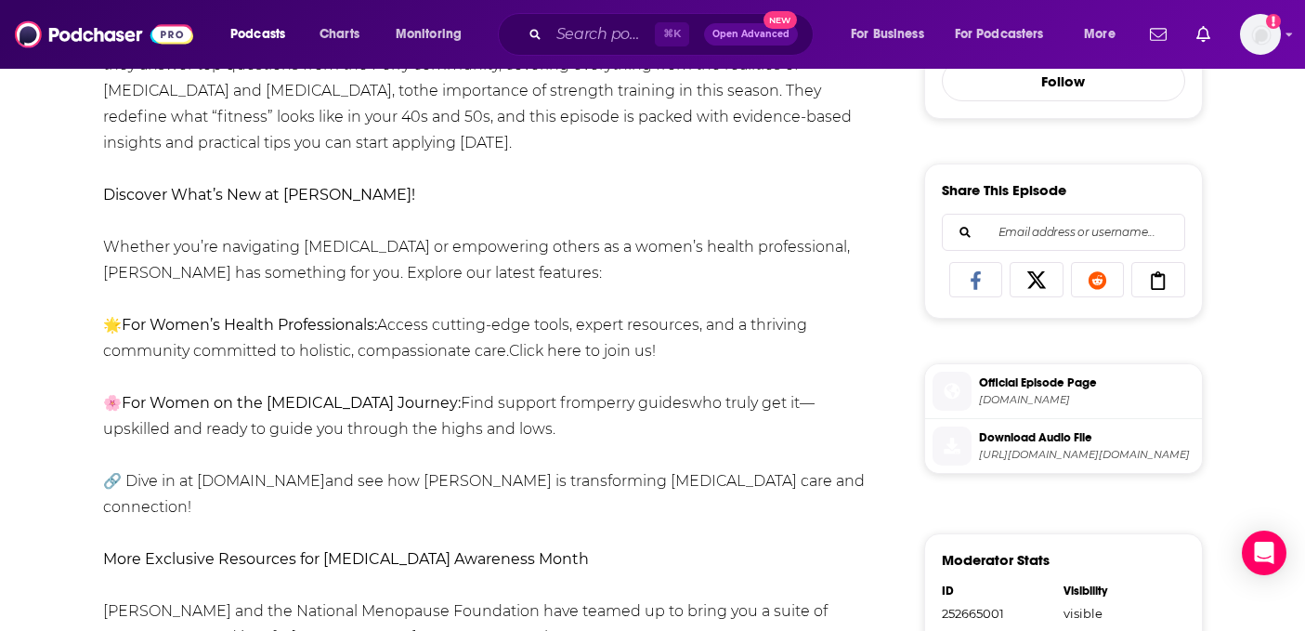
scroll to position [0, 0]
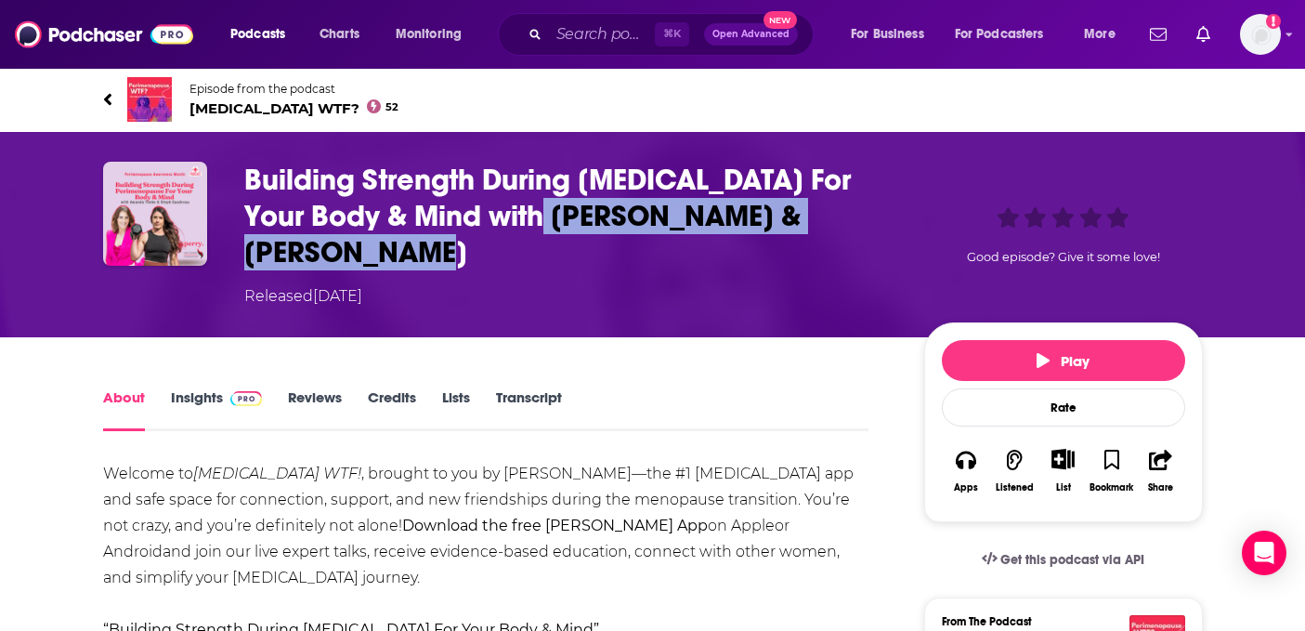
drag, startPoint x: 553, startPoint y: 210, endPoint x: 575, endPoint y: 243, distance: 40.2
click at [575, 243] on h1 "Building Strength During Perimenopause For Your Body & Mind with Amanda Thebe &…" at bounding box center [569, 216] width 650 height 109
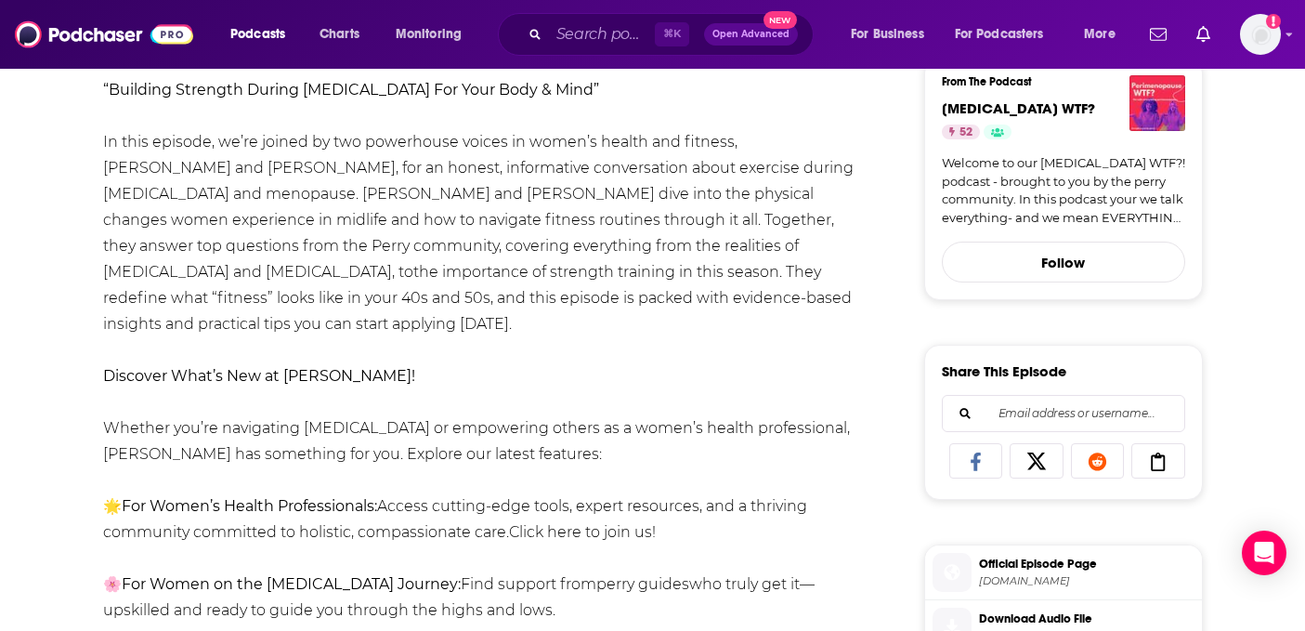
scroll to position [552, 0]
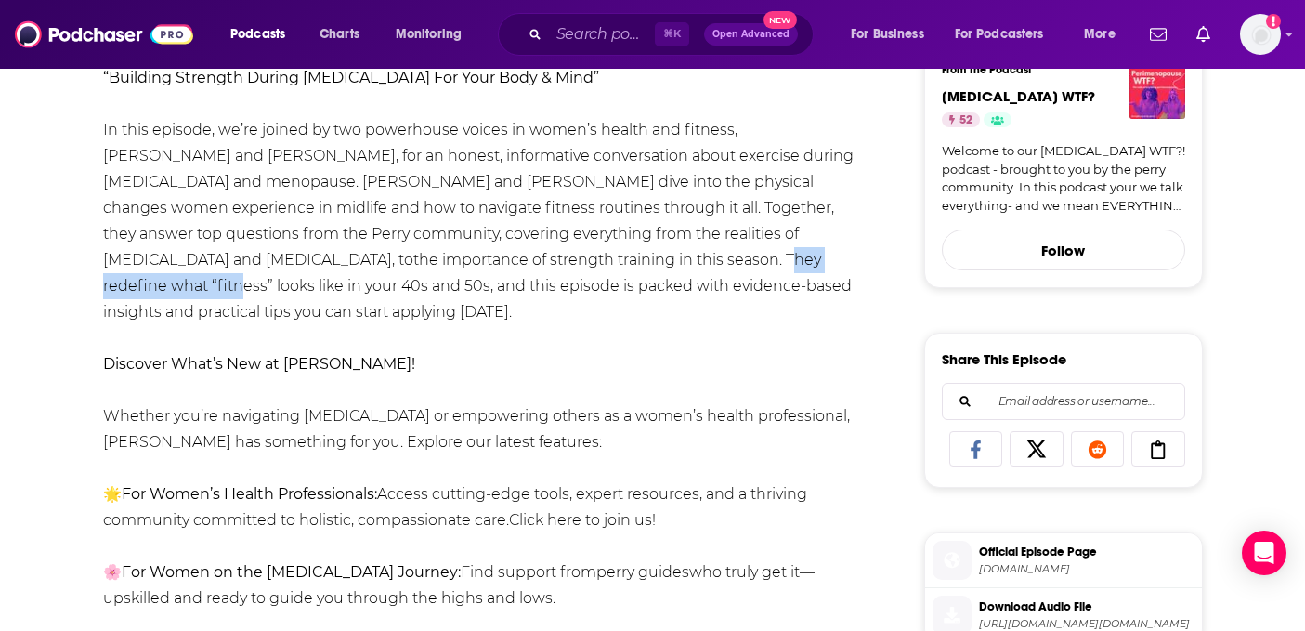
drag, startPoint x: 502, startPoint y: 263, endPoint x: 650, endPoint y: 263, distance: 147.7
drag, startPoint x: 457, startPoint y: 261, endPoint x: 773, endPoint y: 258, distance: 315.8
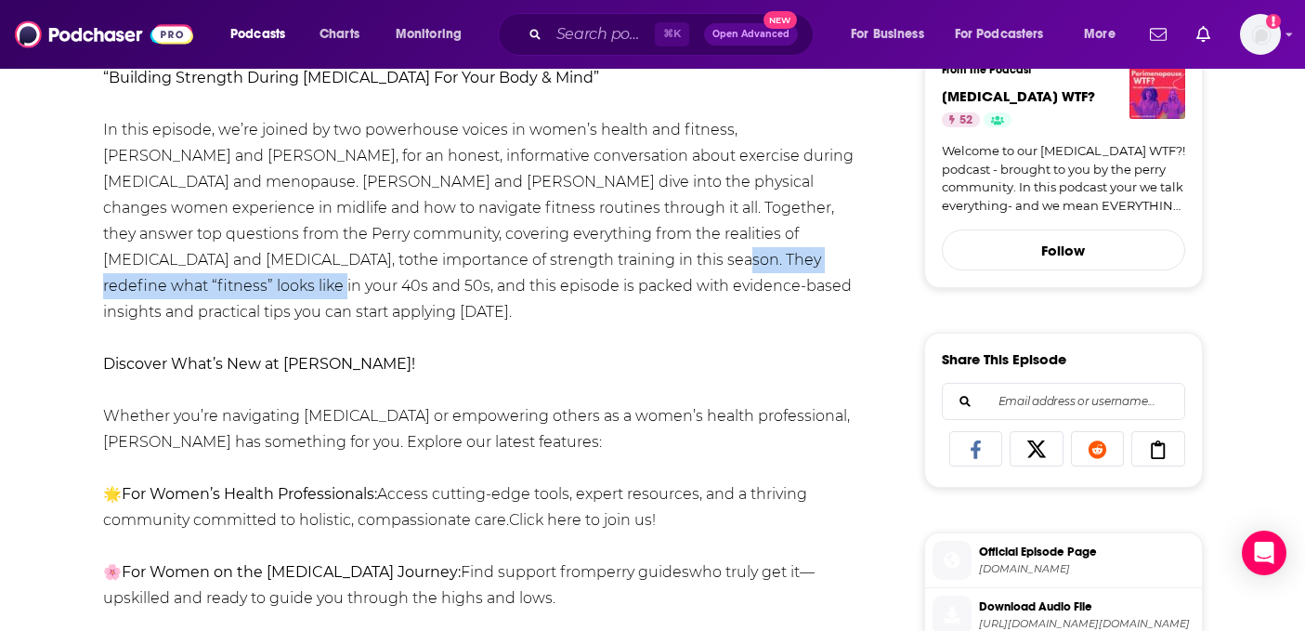
copy div "what “fitness” looks like in your 40s and 50"
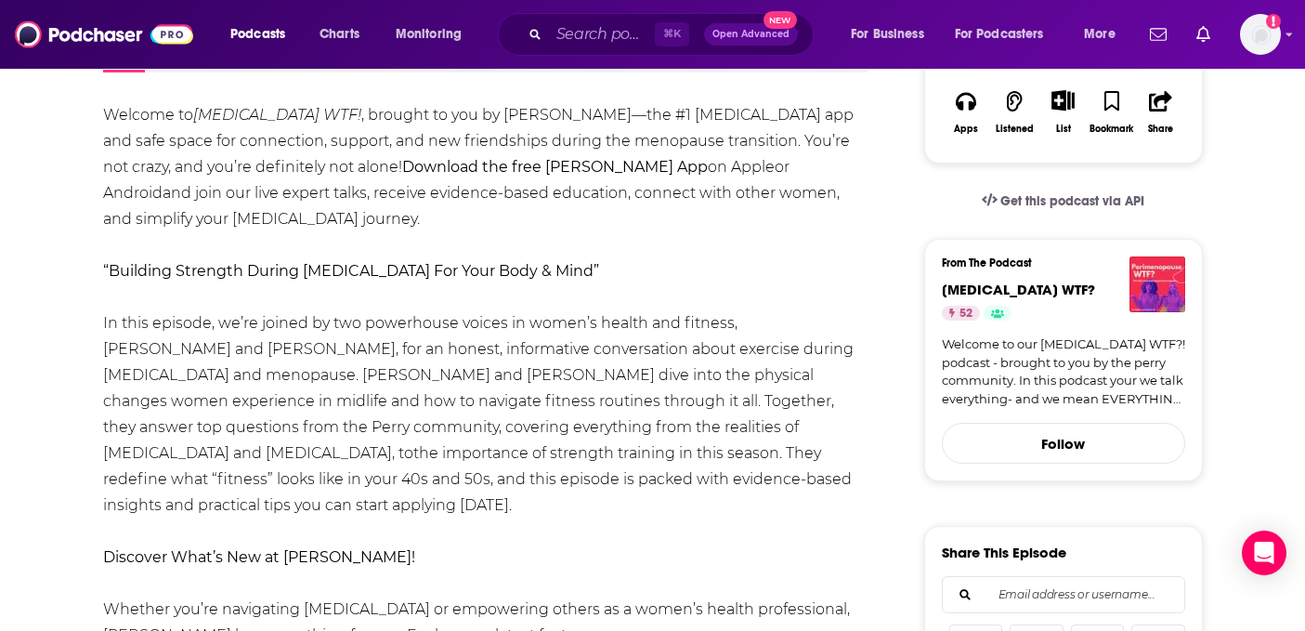
scroll to position [0, 0]
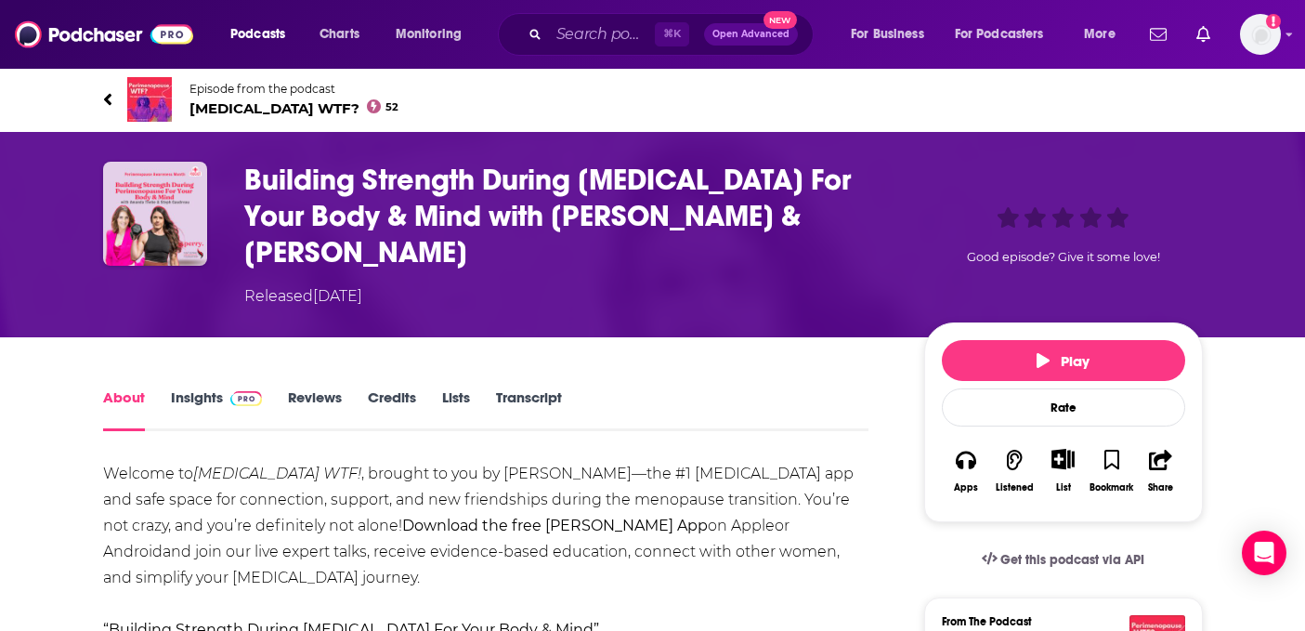
click at [127, 406] on link "About" at bounding box center [124, 409] width 42 height 43
click at [108, 98] on icon at bounding box center [107, 99] width 9 height 19
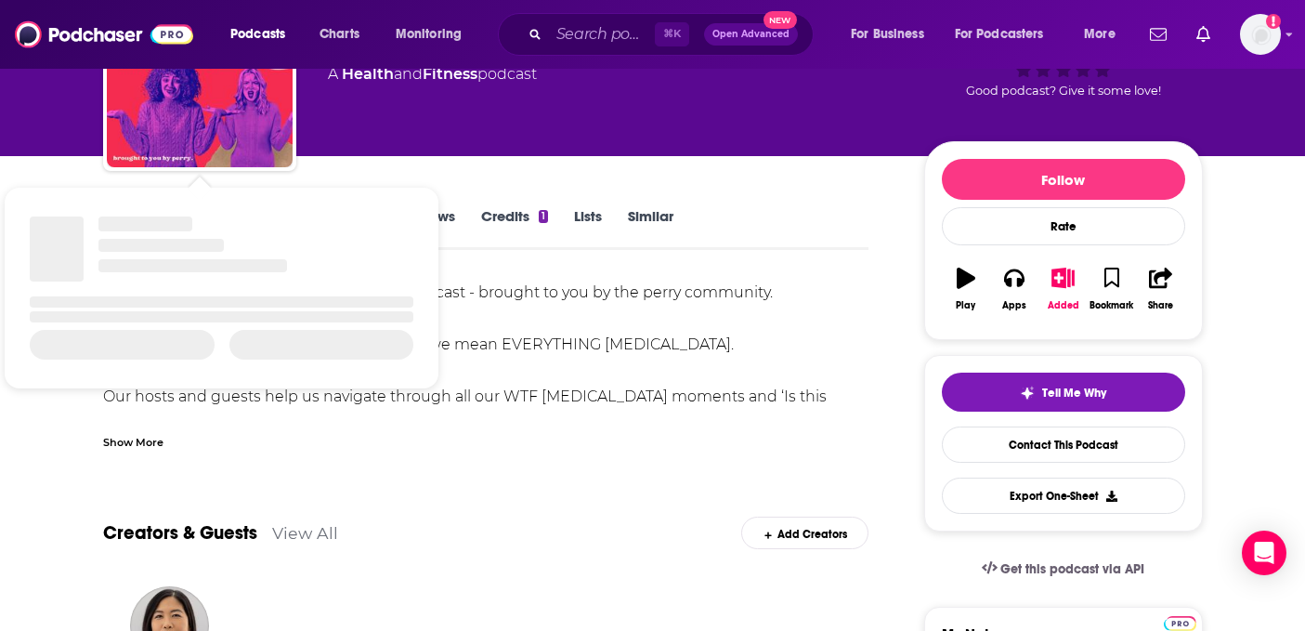
scroll to position [161, 0]
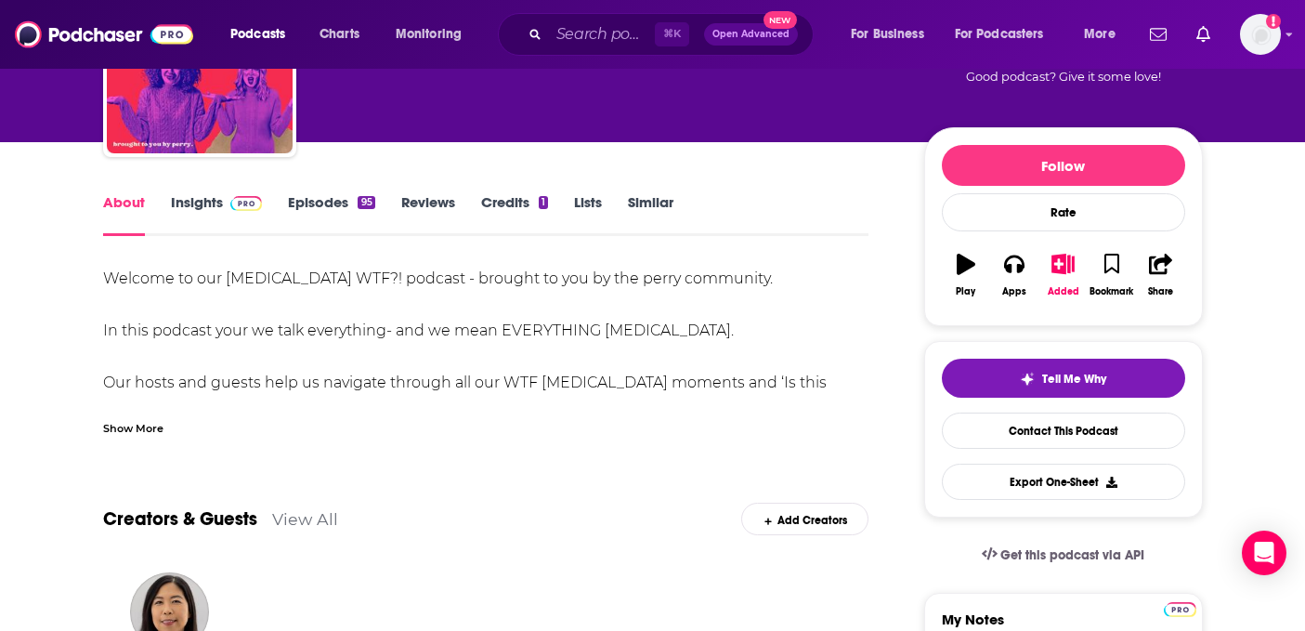
click at [129, 421] on div "Show More" at bounding box center [133, 427] width 60 height 18
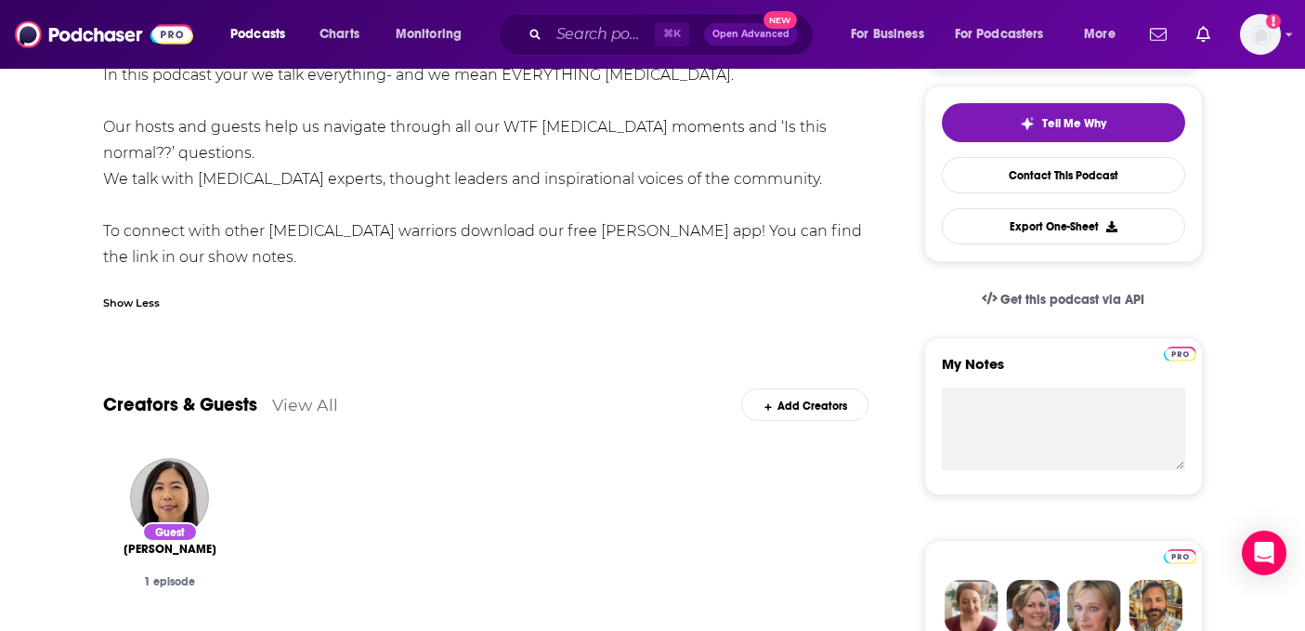
scroll to position [0, 0]
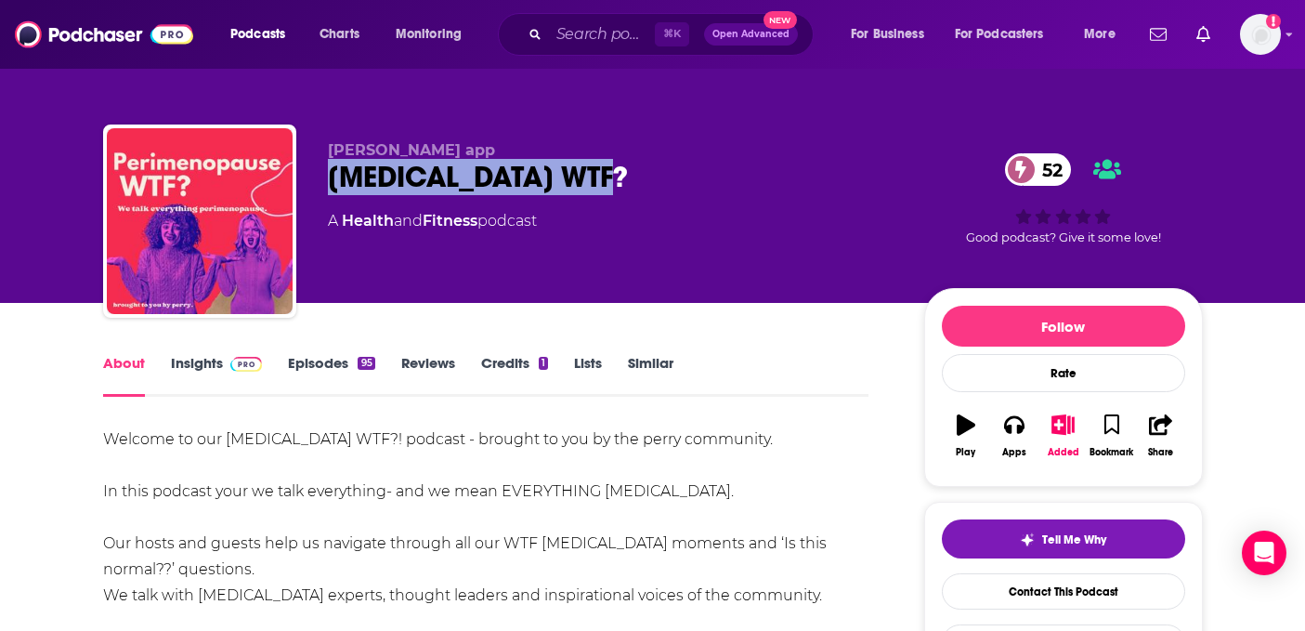
drag, startPoint x: 645, startPoint y: 175, endPoint x: 300, endPoint y: 180, distance: 344.6
click at [300, 180] on div "perry app Perimenopause WTF? 52 A Health and Fitness podcast 52 Good podcast? G…" at bounding box center [653, 224] width 1100 height 201
copy h1 "Perimenopause WTF?"
click at [329, 364] on link "Episodes 95" at bounding box center [331, 375] width 86 height 43
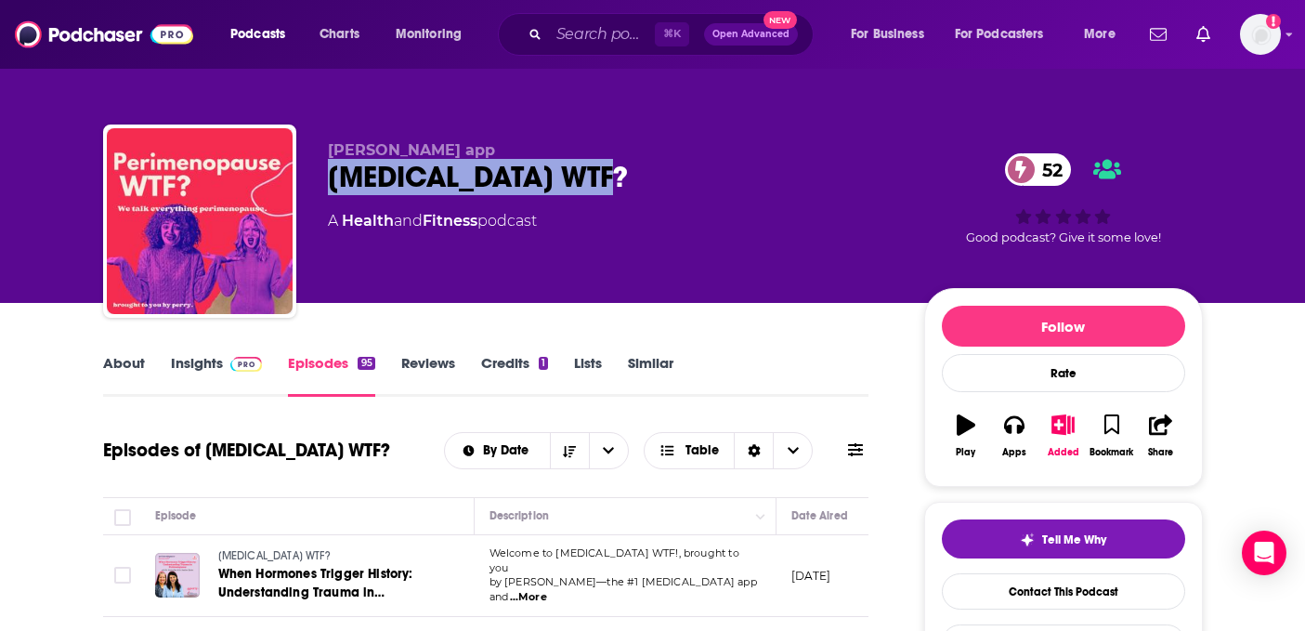
drag, startPoint x: 674, startPoint y: 154, endPoint x: 626, endPoint y: 181, distance: 55.3
click at [626, 181] on div "perry app Perimenopause WTF? 52 A Health and Fitness podcast" at bounding box center [611, 215] width 567 height 149
copy div "Perimenopause WTF?"
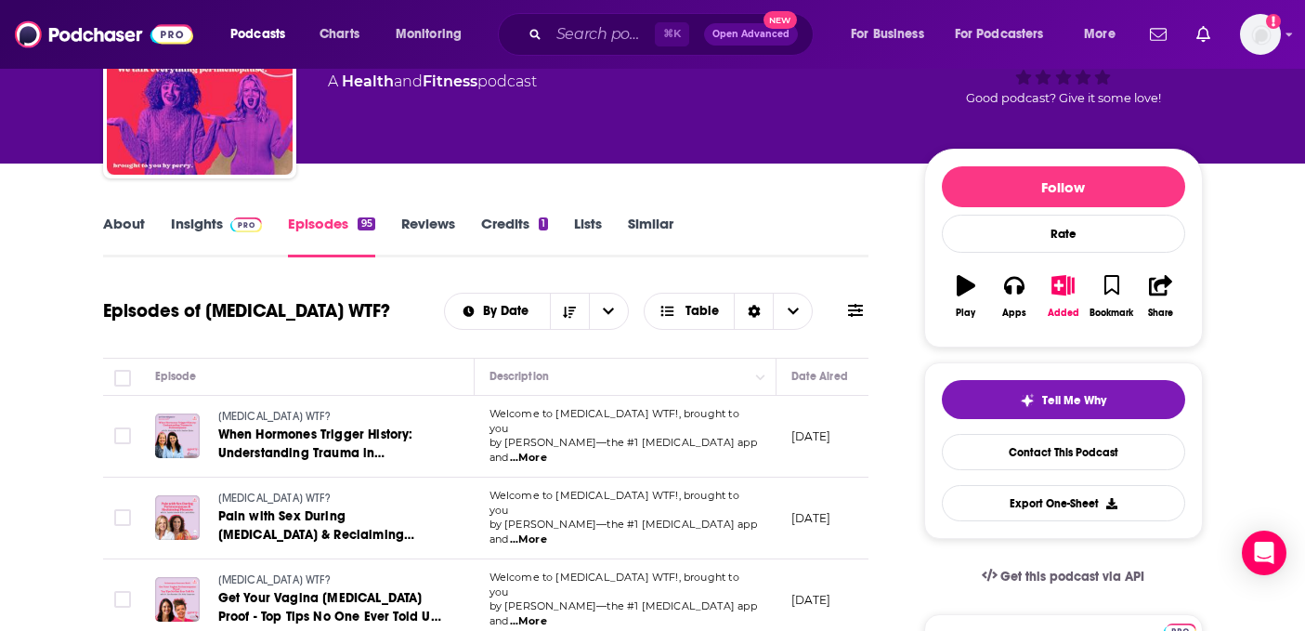
scroll to position [145, 0]
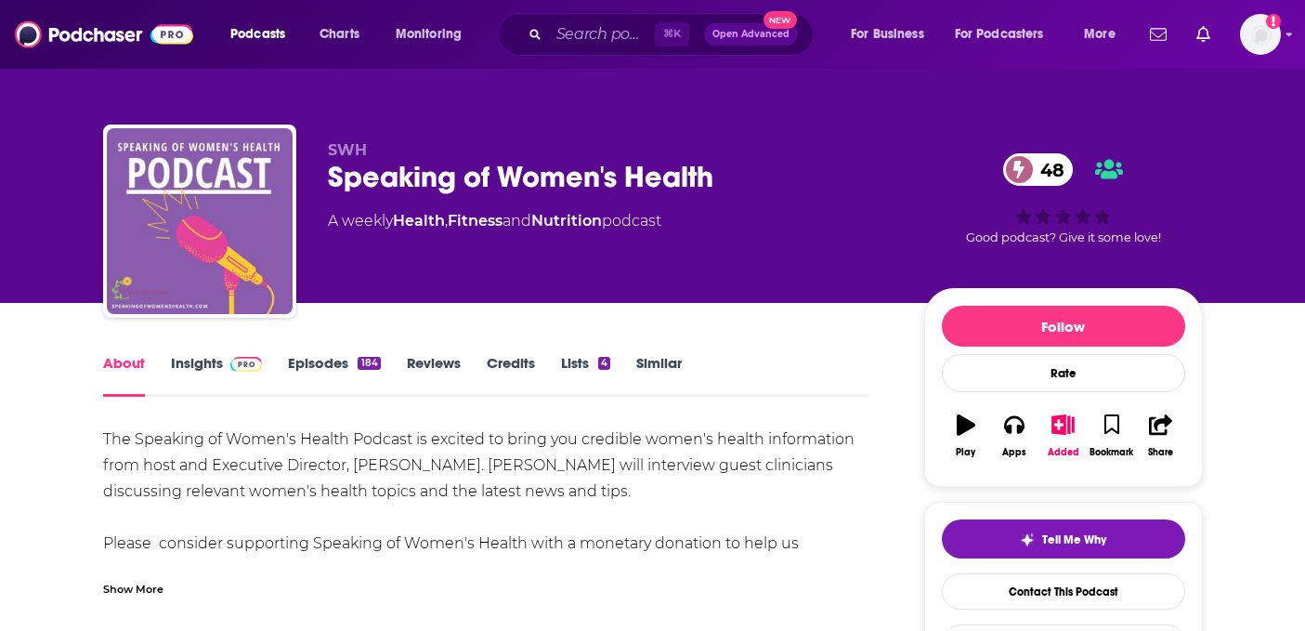
click at [133, 589] on div "Show More" at bounding box center [133, 588] width 60 height 18
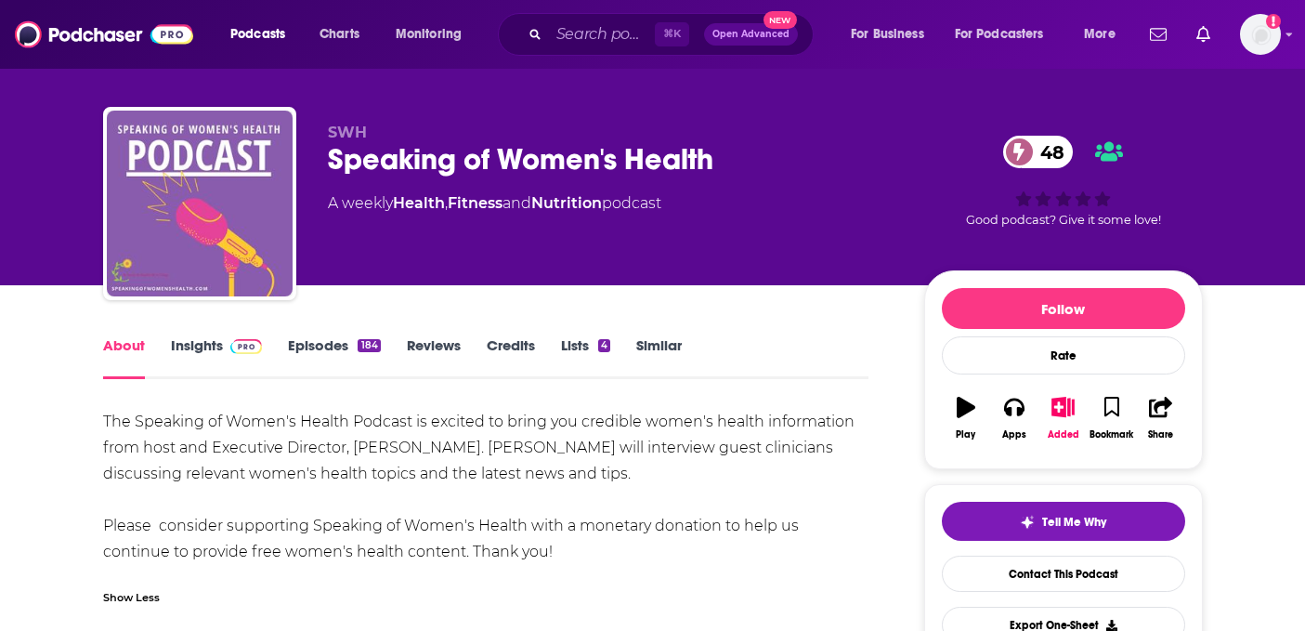
scroll to position [17, 0]
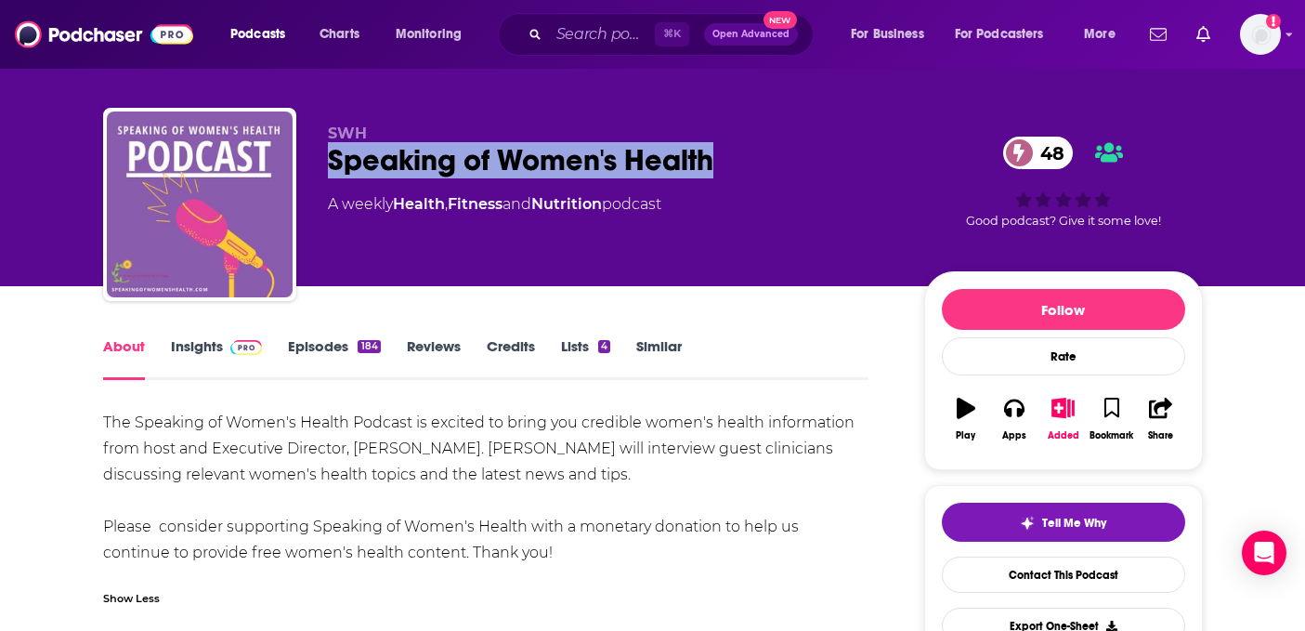
drag, startPoint x: 313, startPoint y: 163, endPoint x: 776, endPoint y: 166, distance: 463.5
click at [776, 166] on div "SWH Speaking of Women's Health 48 A weekly Health , Fitness and Nutrition podca…" at bounding box center [653, 208] width 1100 height 201
copy h1 "Speaking of Women's Health"
click at [324, 343] on link "Episodes 184" at bounding box center [334, 358] width 92 height 43
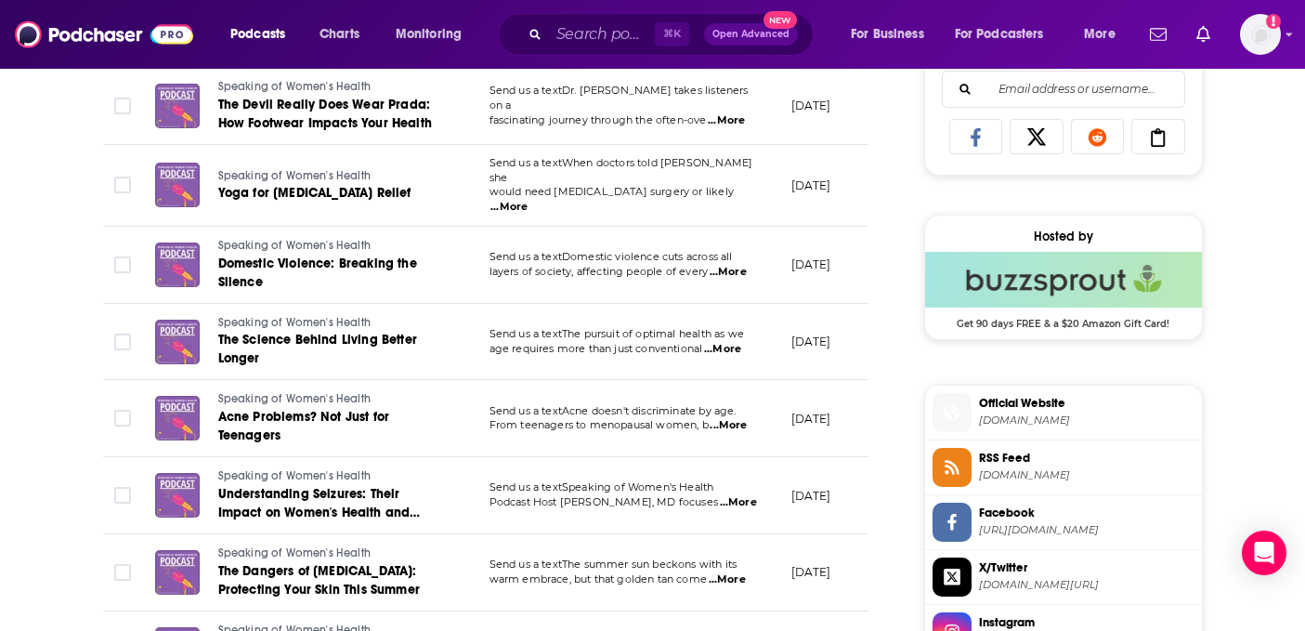
scroll to position [1214, 0]
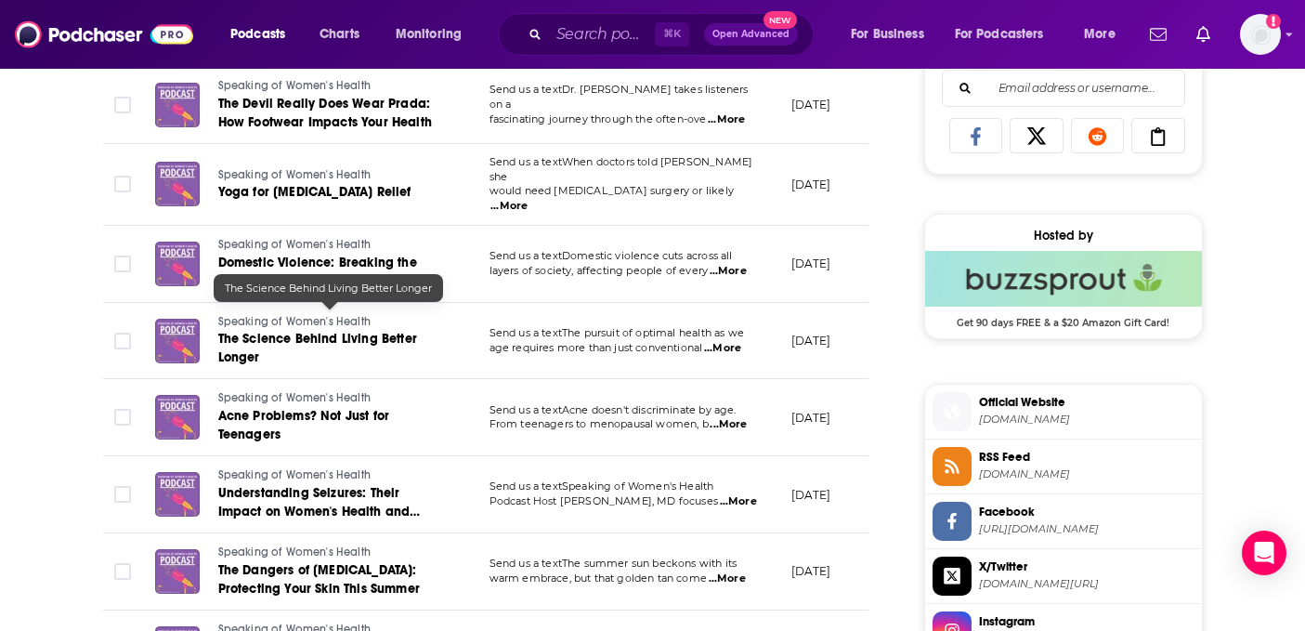
click at [254, 331] on span "The Science Behind Living Better Longer" at bounding box center [317, 348] width 199 height 34
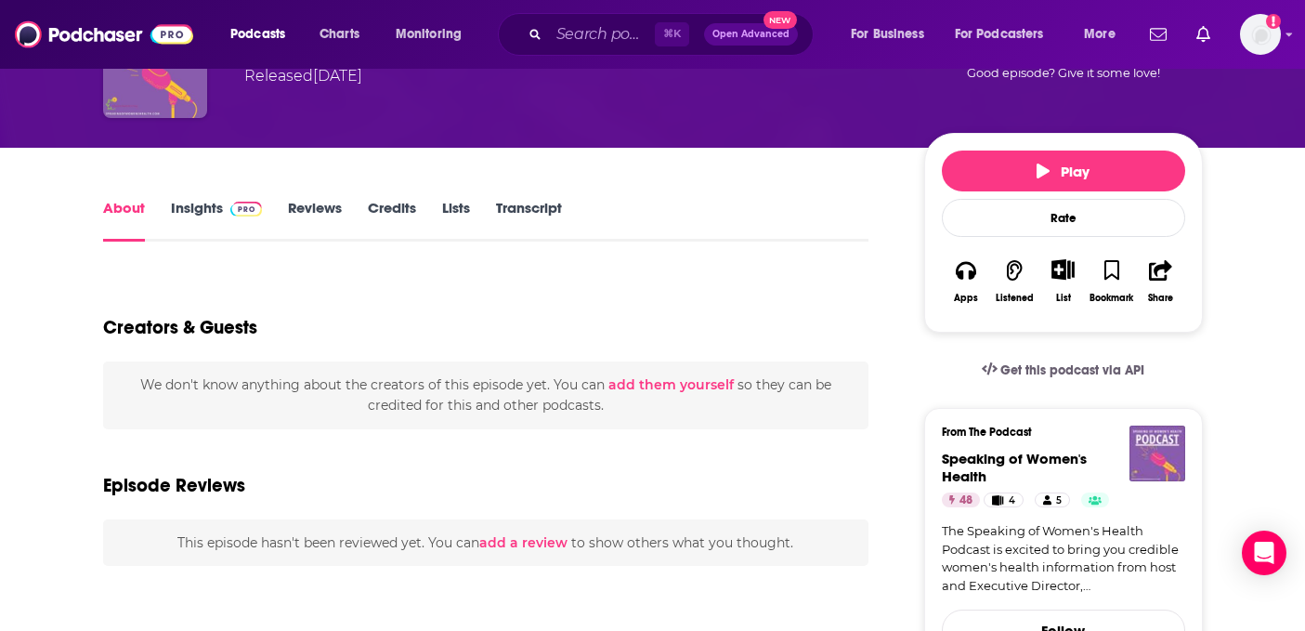
scroll to position [149, 0]
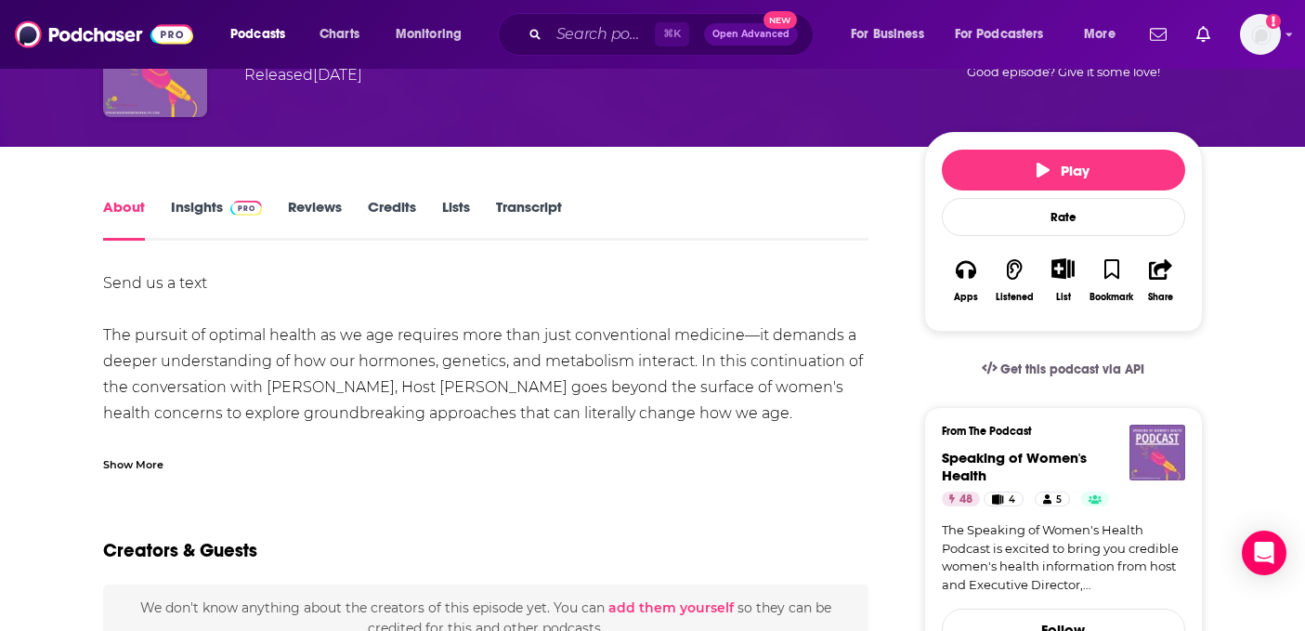
click at [143, 463] on div "Show More" at bounding box center [133, 463] width 60 height 18
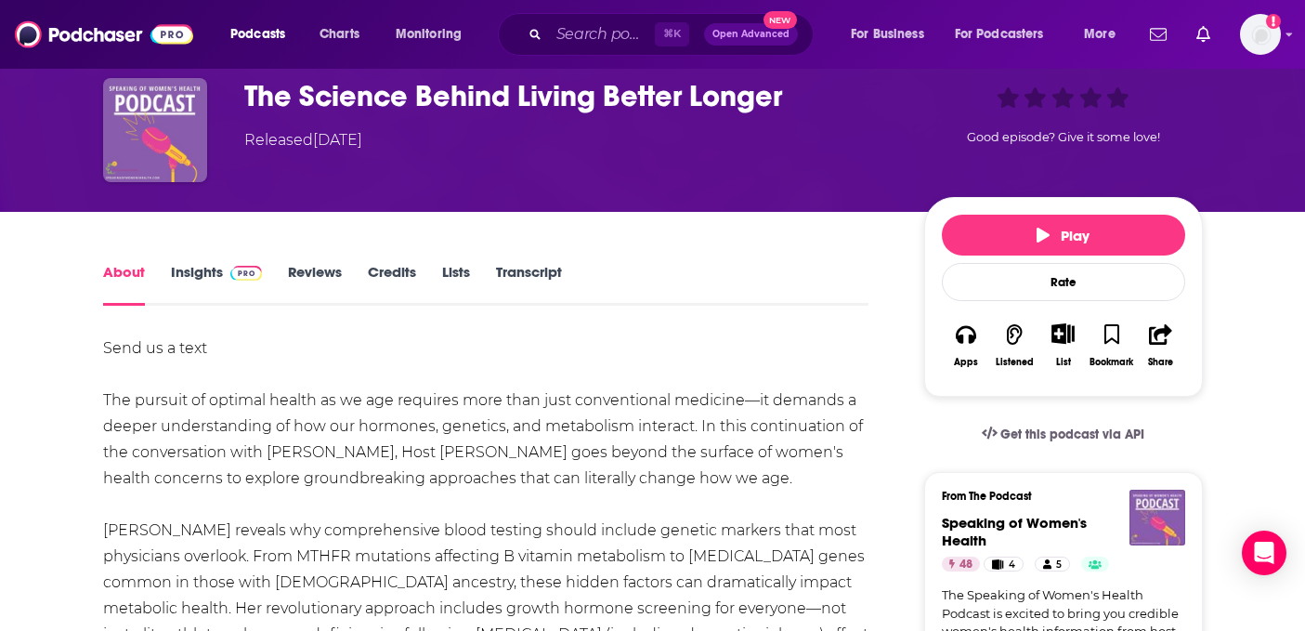
scroll to position [0, 0]
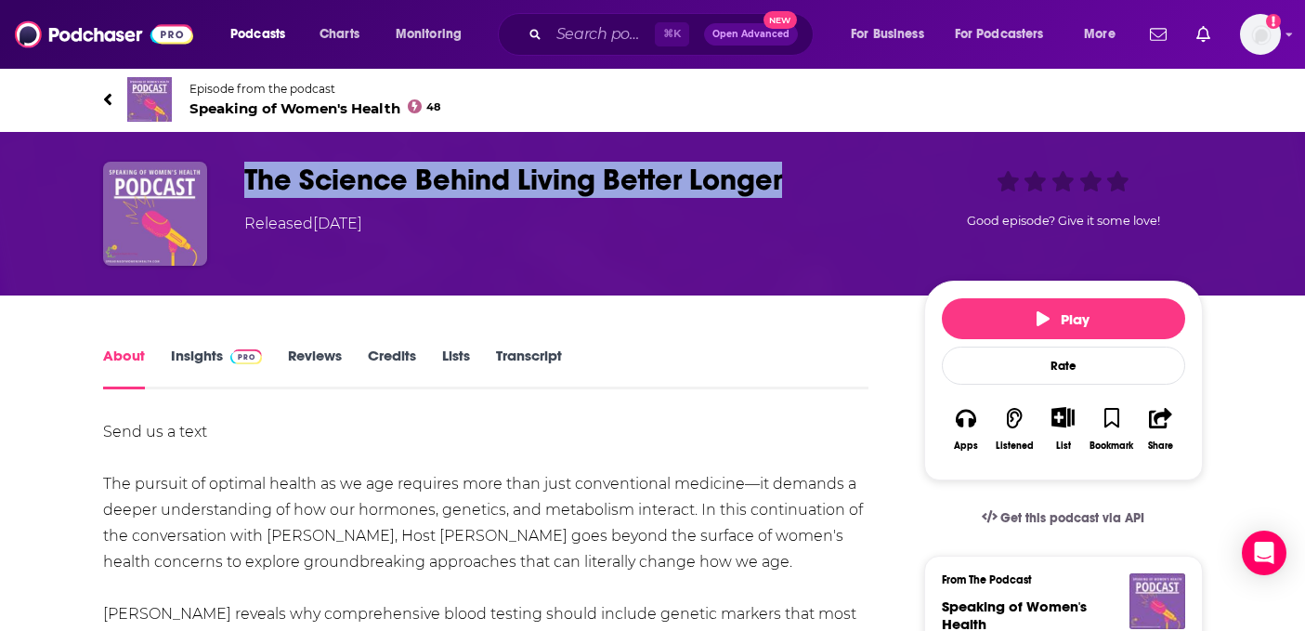
drag, startPoint x: 242, startPoint y: 182, endPoint x: 880, endPoint y: 194, distance: 637.3
click at [880, 194] on div "The Science Behind Living Better Longer Released Wednesday, 9th July 2025 Good …" at bounding box center [653, 214] width 1100 height 104
copy h1 "The Science Behind Living Better Longer"
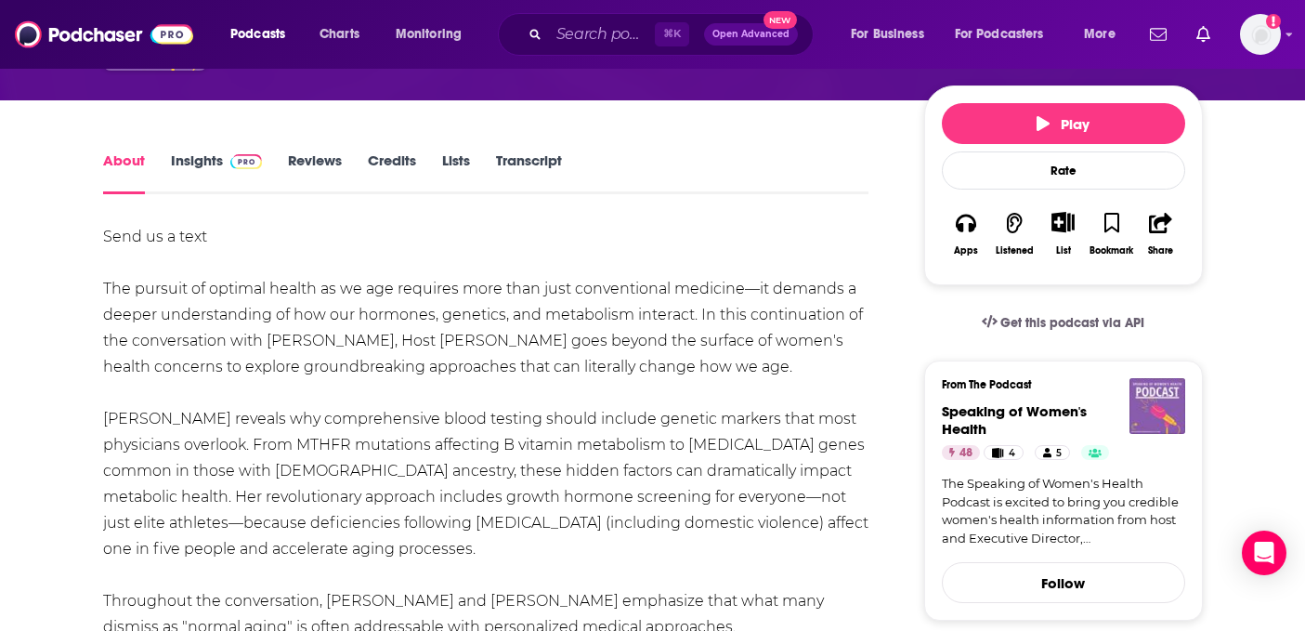
scroll to position [228, 0]
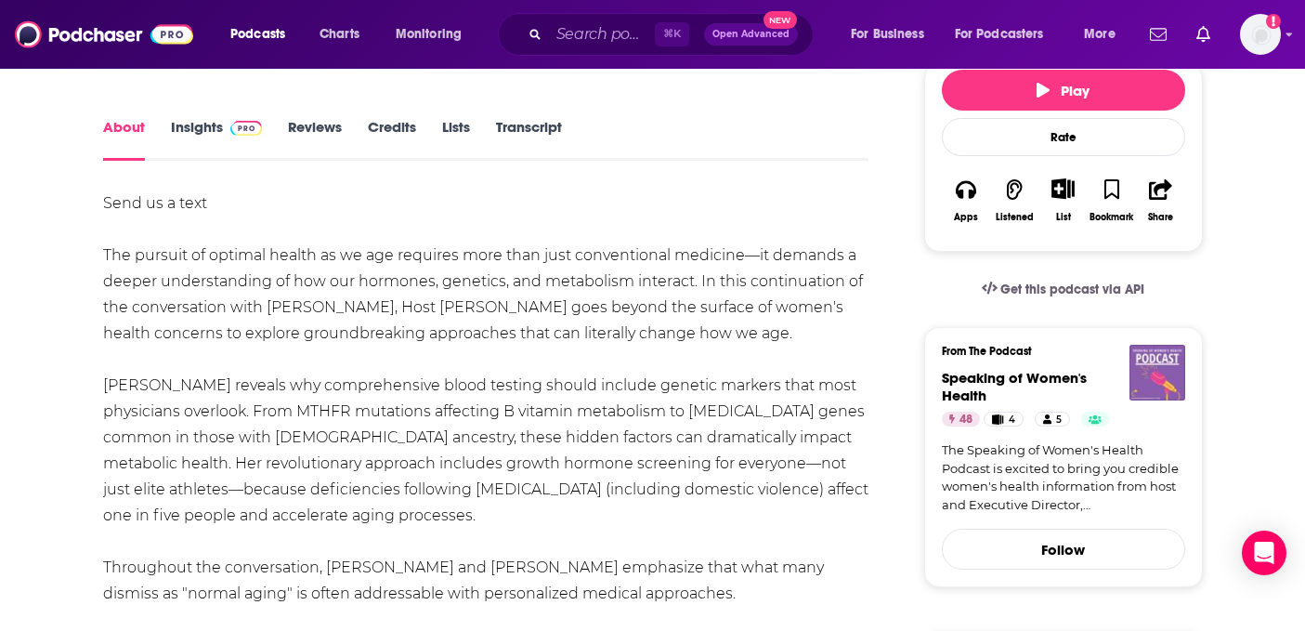
click at [396, 300] on div "Send us a text The pursuit of optimal health as we age requires more than just …" at bounding box center [486, 567] width 766 height 754
drag, startPoint x: 337, startPoint y: 308, endPoint x: 424, endPoint y: 307, distance: 87.3
click at [425, 308] on div "Send us a text The pursuit of optimal health as we age requires more than just …" at bounding box center [486, 567] width 766 height 754
copy div "Christofides,"
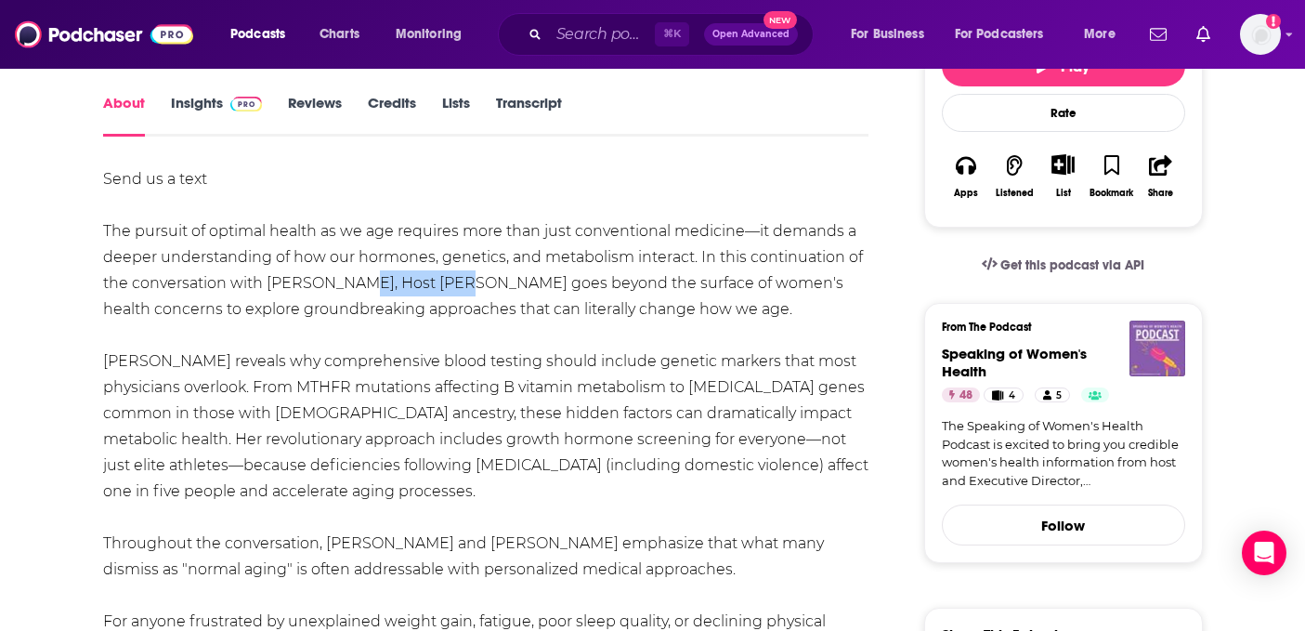
scroll to position [0, 0]
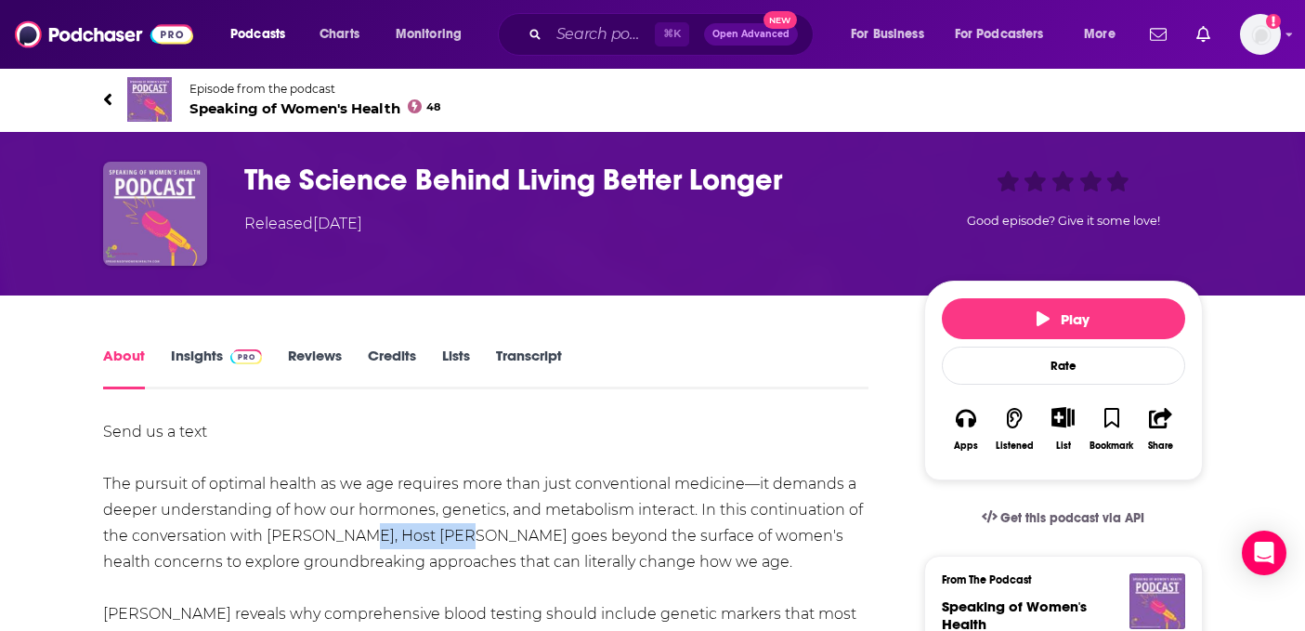
click at [151, 95] on img at bounding box center [149, 99] width 45 height 45
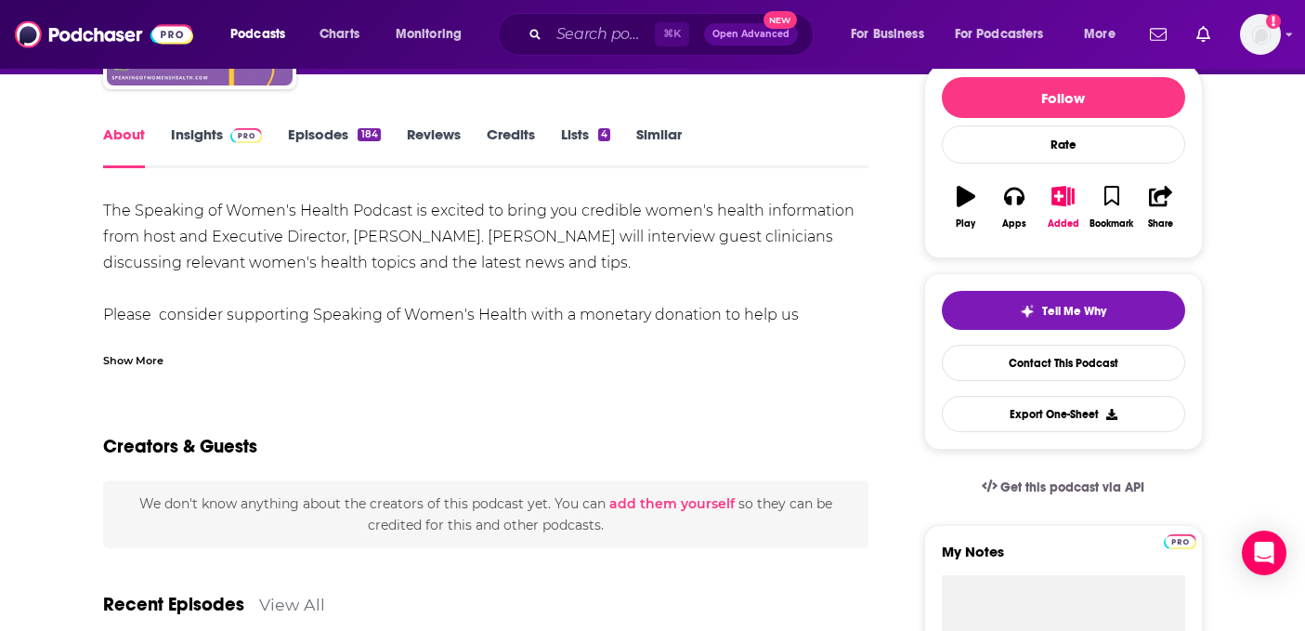
scroll to position [229, 0]
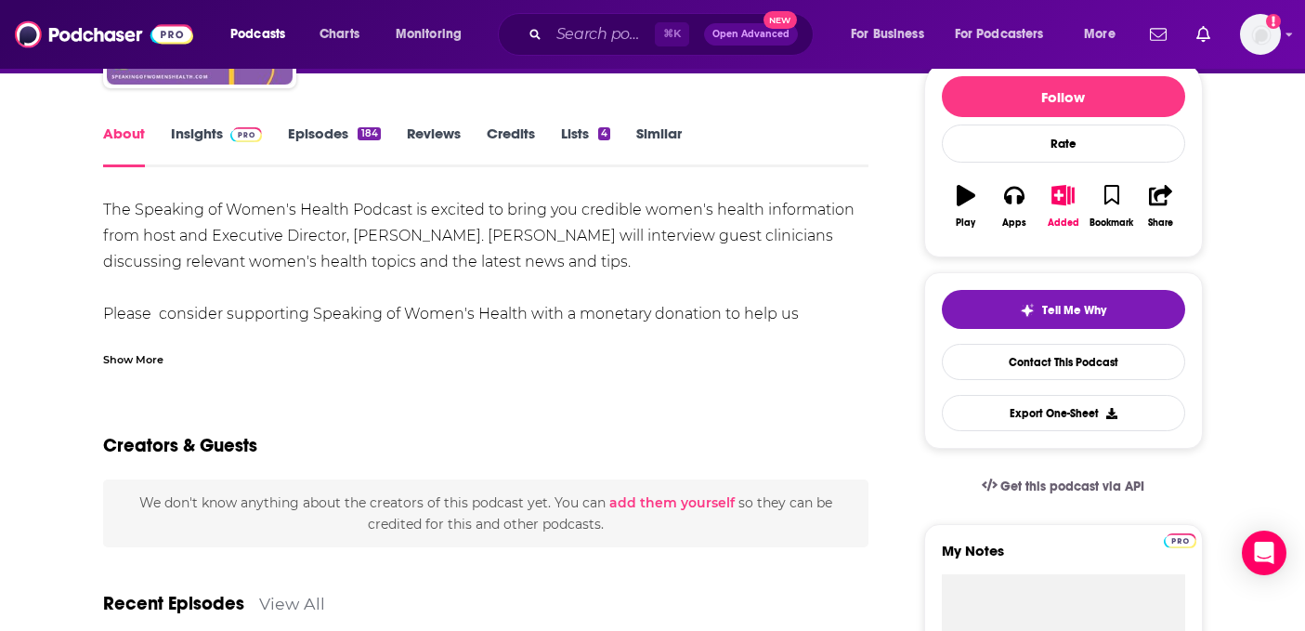
click at [130, 359] on div "Show More" at bounding box center [133, 358] width 60 height 18
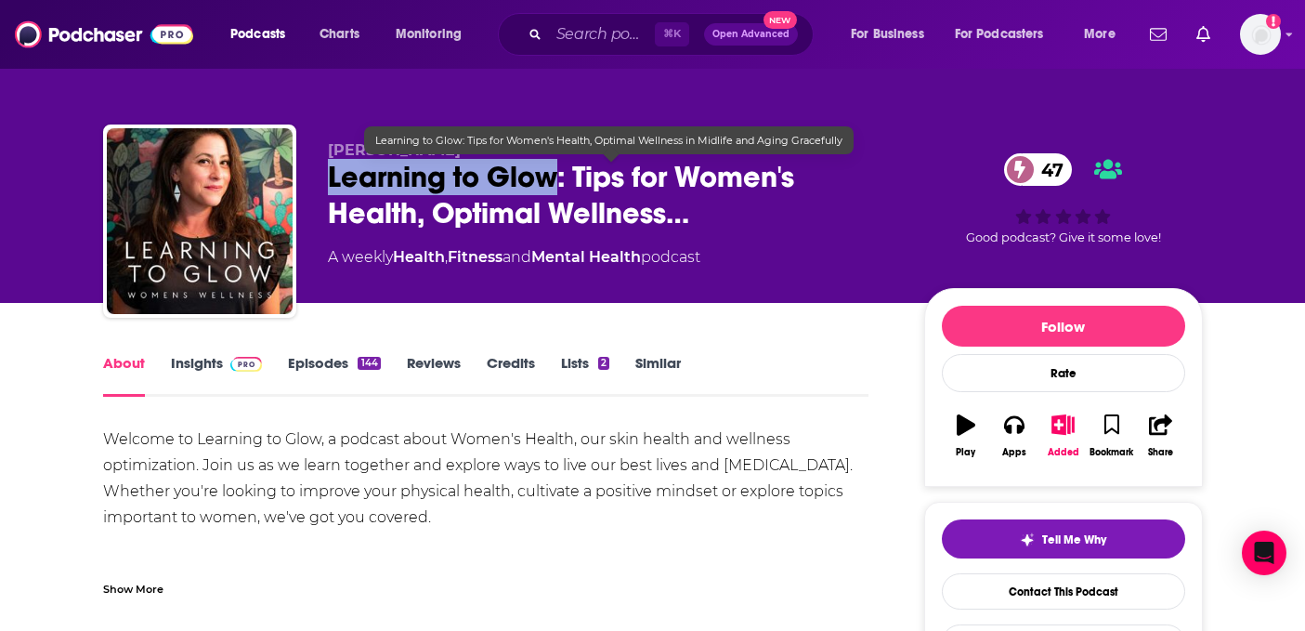
drag, startPoint x: 321, startPoint y: 180, endPoint x: 556, endPoint y: 176, distance: 235.0
click at [556, 176] on div "[PERSON_NAME] Learning to Glow: Tips for Women's Health, Optimal Wellness… 47 A…" at bounding box center [653, 224] width 1100 height 201
copy h1 "Learning to Glow"
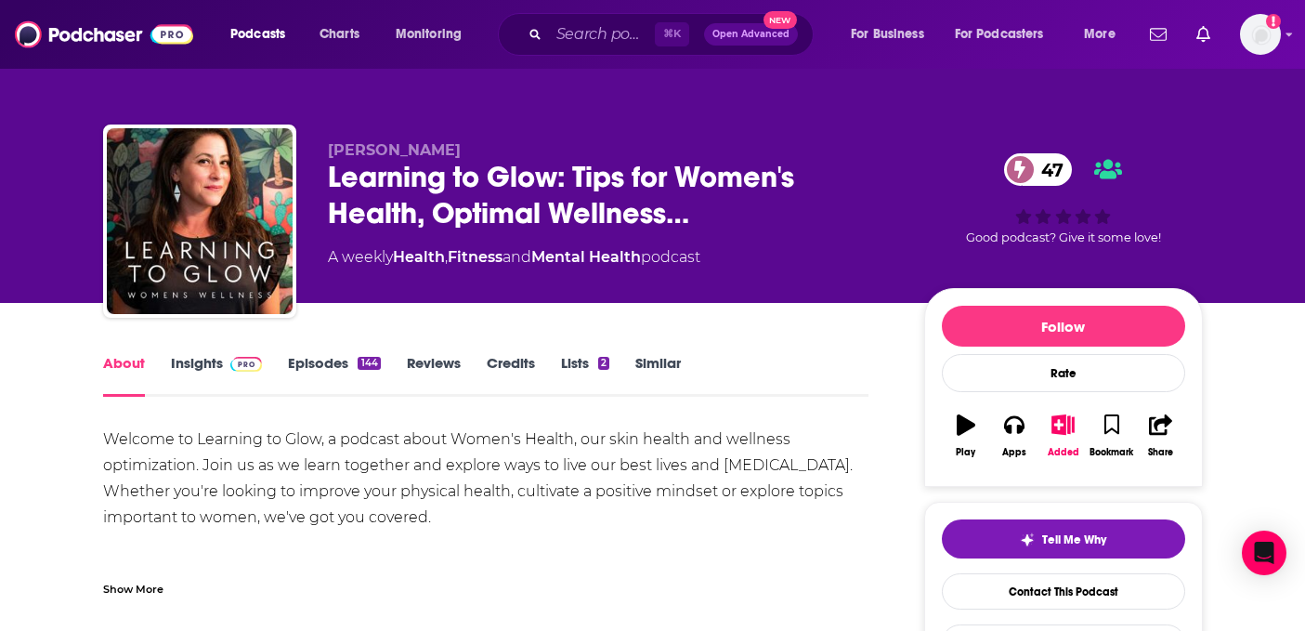
click at [145, 588] on div "Show More" at bounding box center [133, 588] width 60 height 18
click at [313, 365] on link "Episodes 144" at bounding box center [334, 375] width 92 height 43
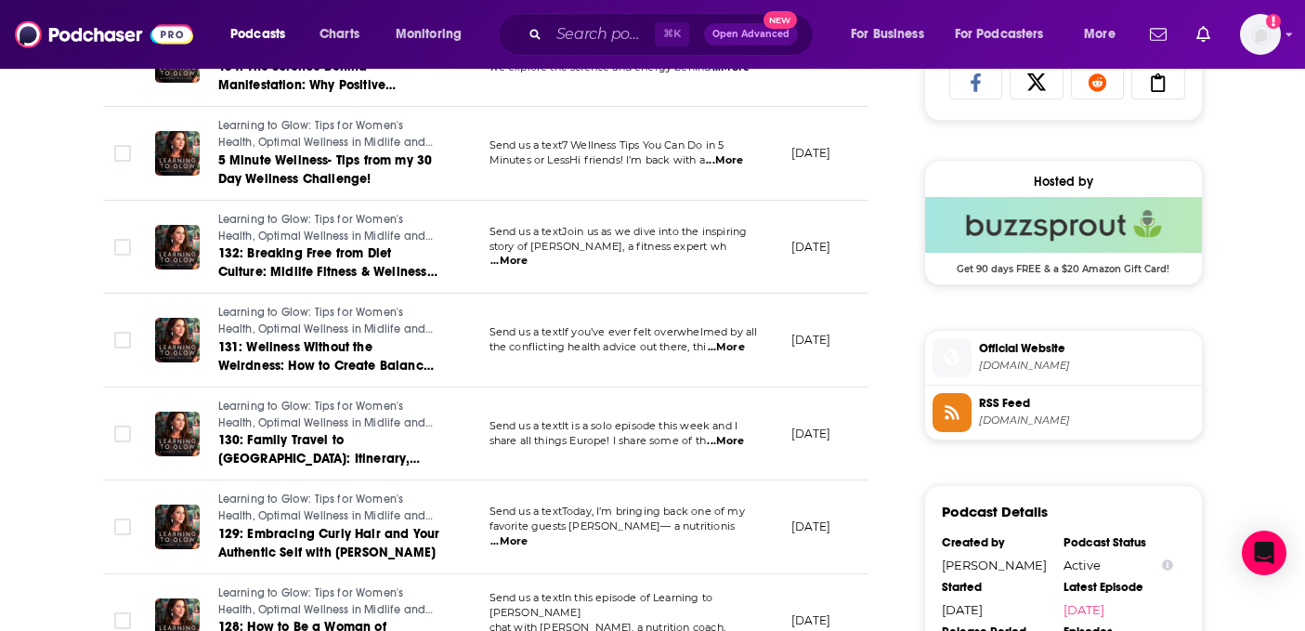
scroll to position [1267, 0]
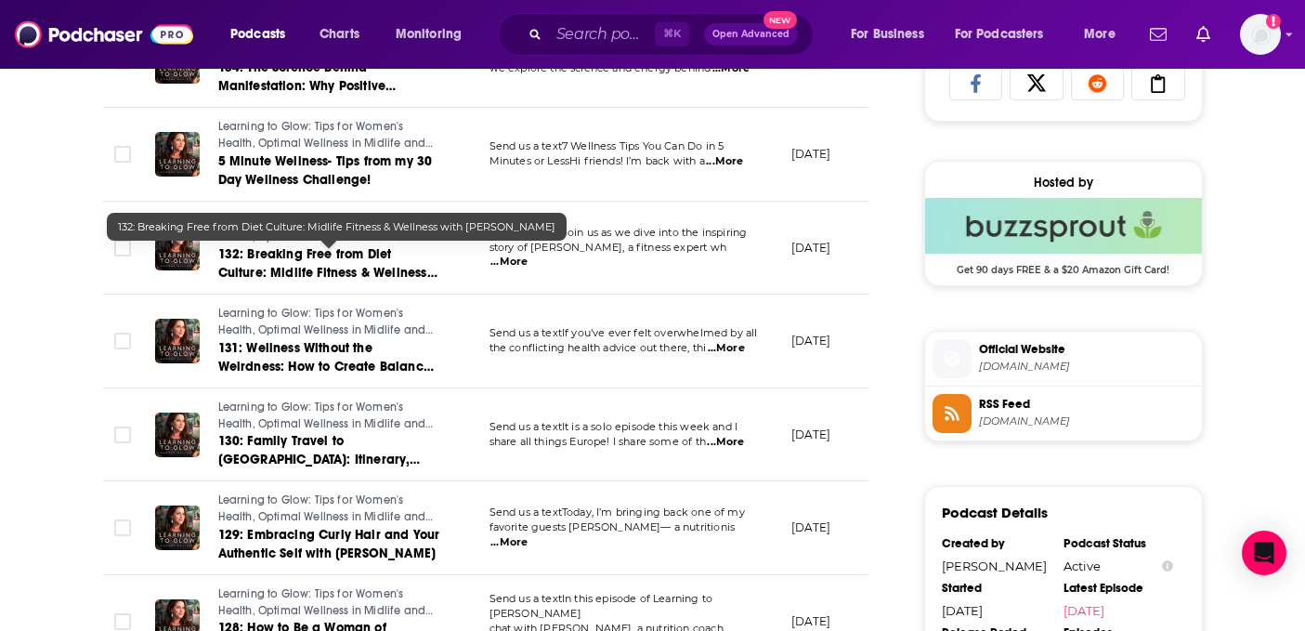
click at [328, 269] on span "132: Breaking Free from Diet Culture: Midlife Fitness & Wellness with [PERSON_N…" at bounding box center [327, 272] width 219 height 53
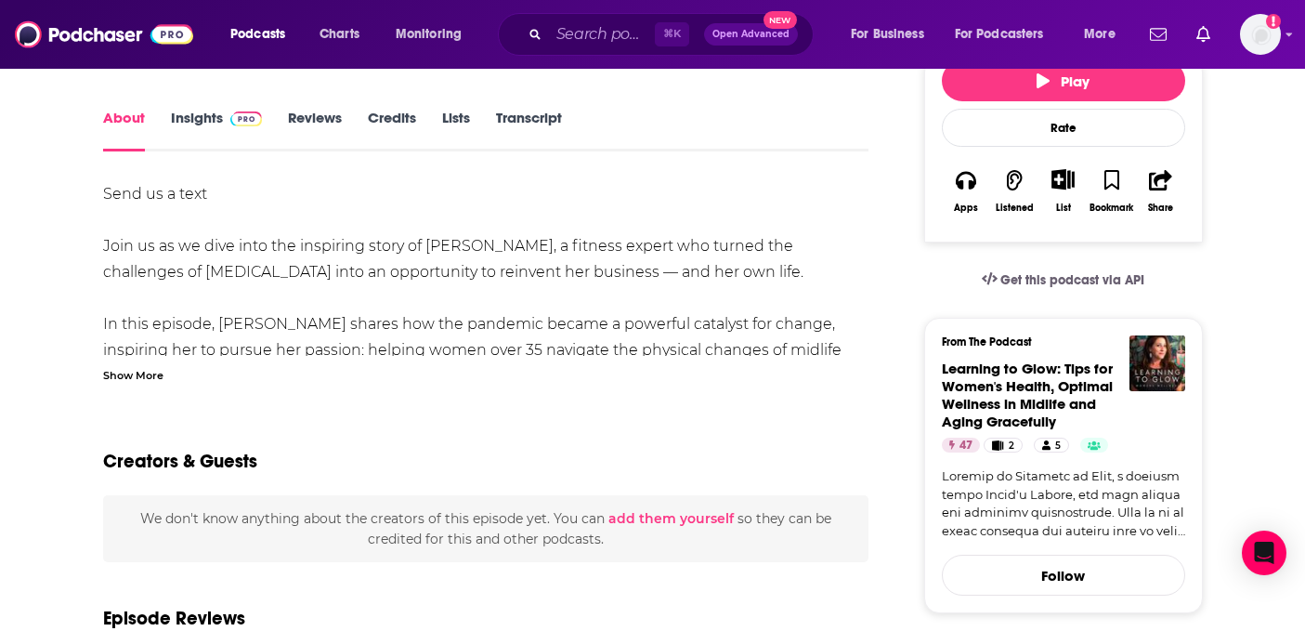
scroll to position [249, 0]
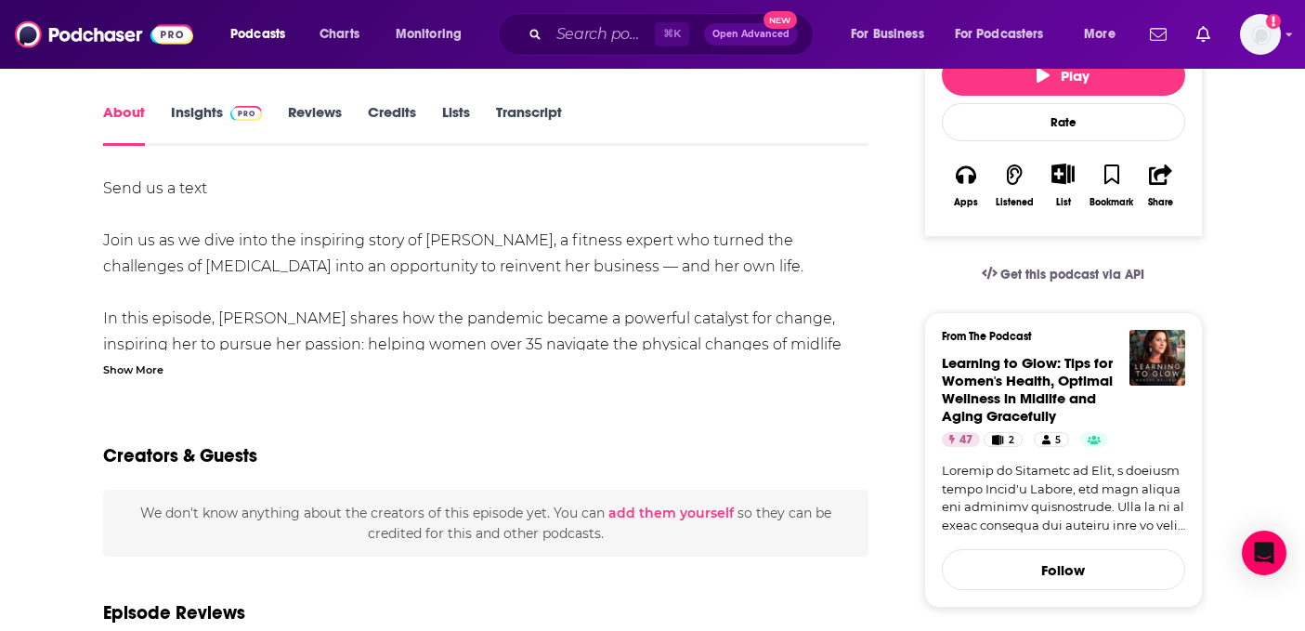
click at [148, 370] on div "Show More" at bounding box center [133, 368] width 60 height 18
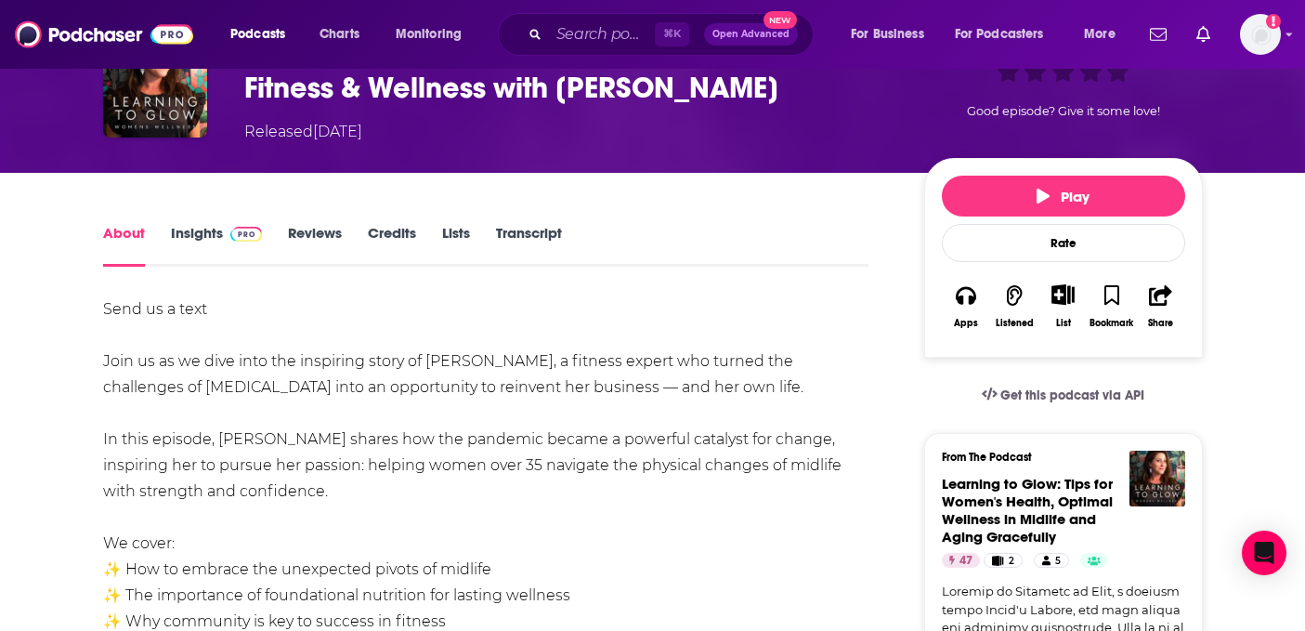
scroll to position [0, 0]
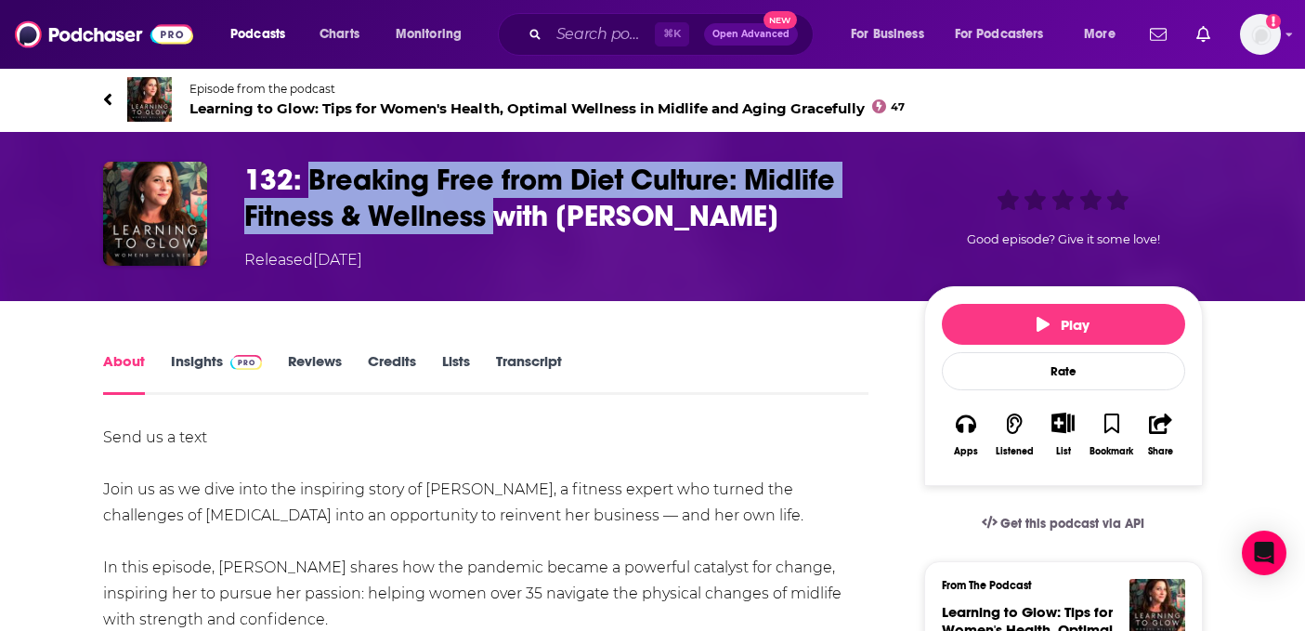
drag, startPoint x: 306, startPoint y: 180, endPoint x: 504, endPoint y: 216, distance: 201.1
click at [504, 216] on h1 "132: Breaking Free from Diet Culture: Midlife Fitness & Wellness with [PERSON_N…" at bounding box center [569, 198] width 650 height 72
copy h1 "Breaking Free from Diet Culture: Midlife Fitness & Wellness"
click at [145, 83] on img at bounding box center [149, 99] width 45 height 45
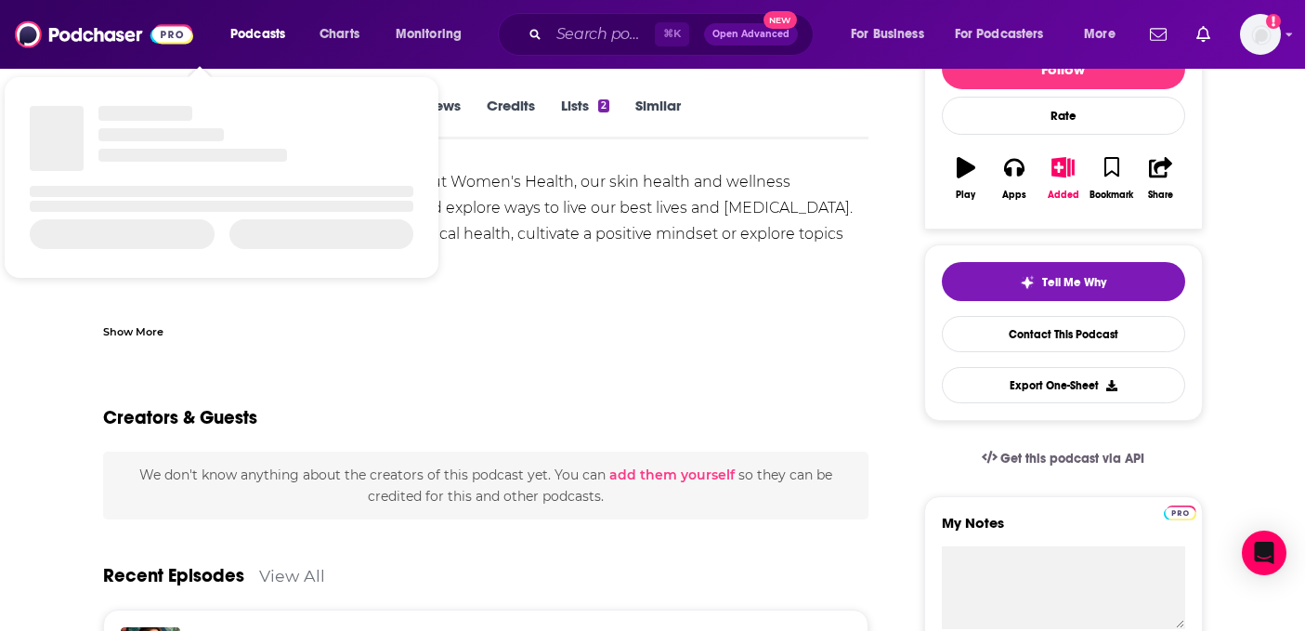
scroll to position [260, 0]
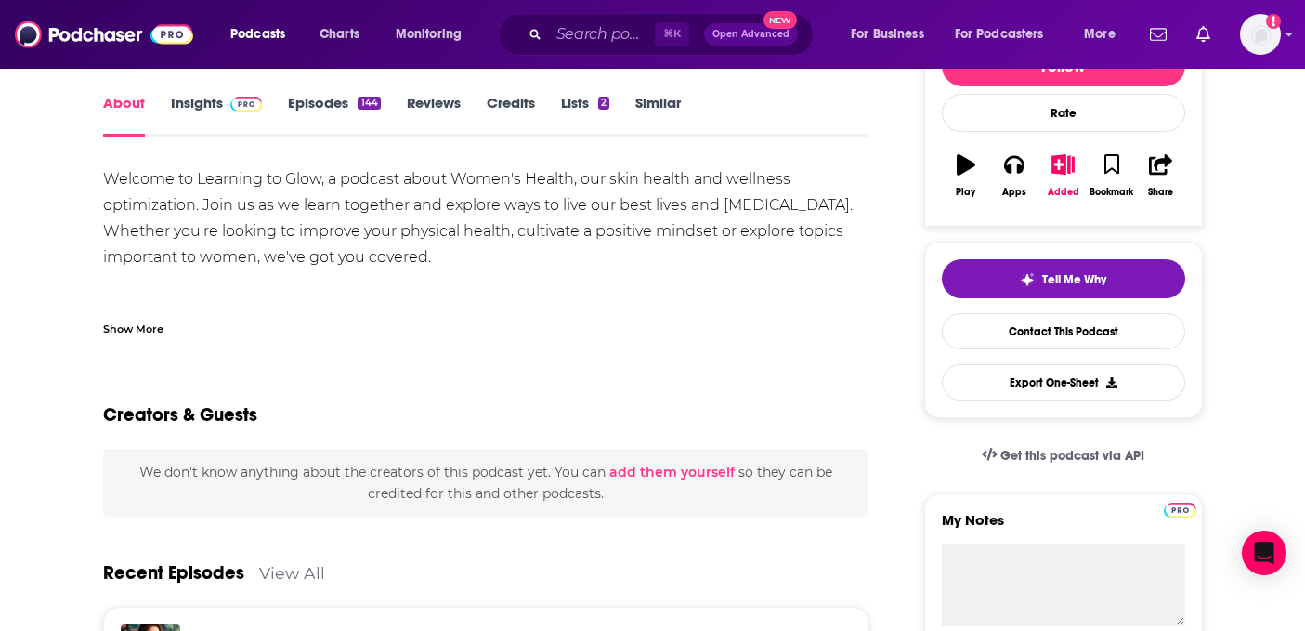
click at [155, 324] on div "Show More" at bounding box center [133, 328] width 60 height 18
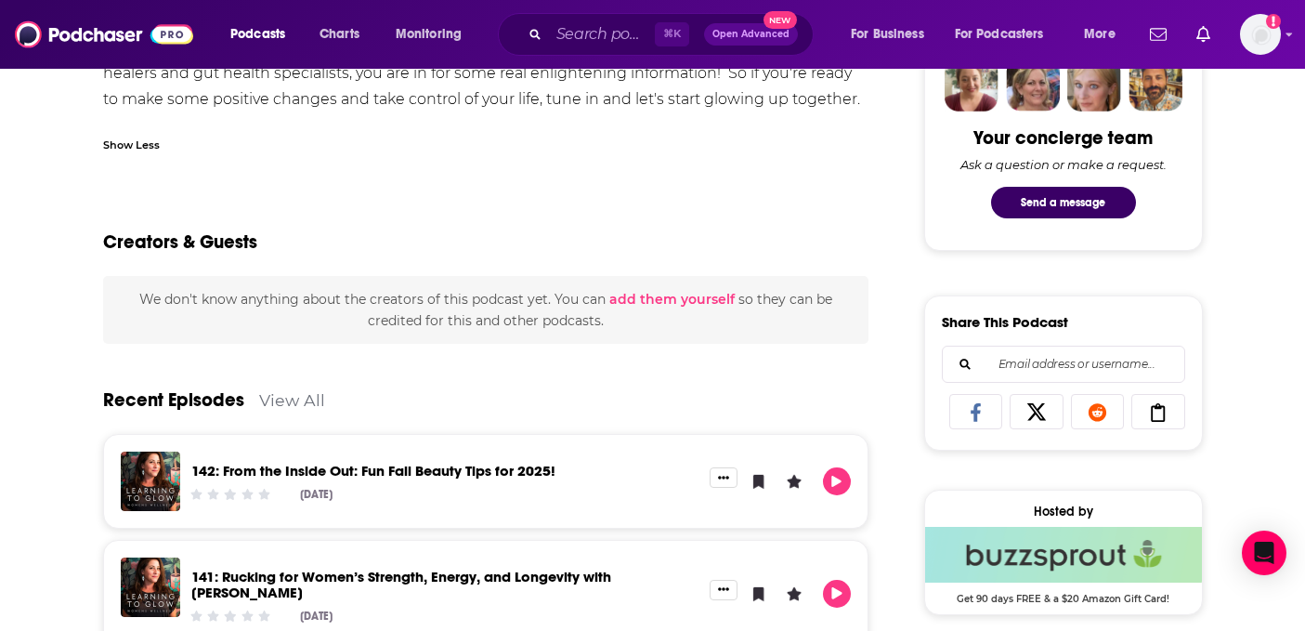
scroll to position [0, 0]
